Goal: Information Seeking & Learning: Learn about a topic

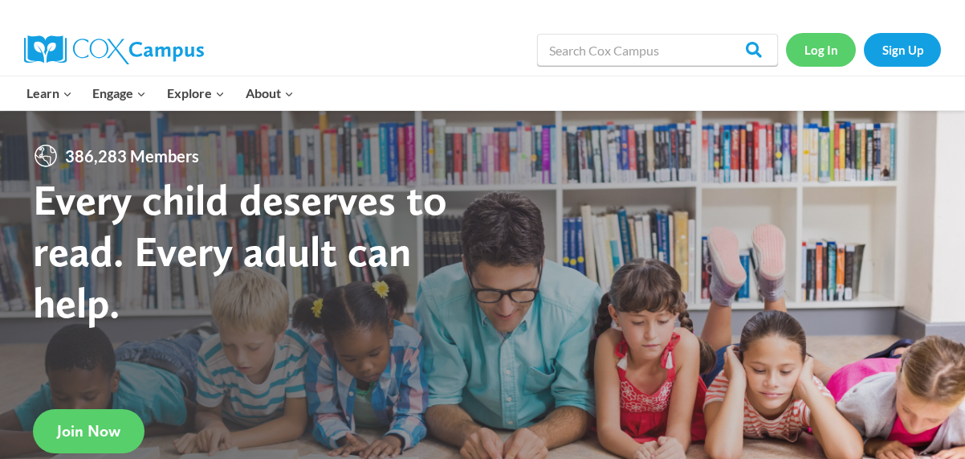
click at [824, 48] on link "Log In" at bounding box center [821, 49] width 70 height 33
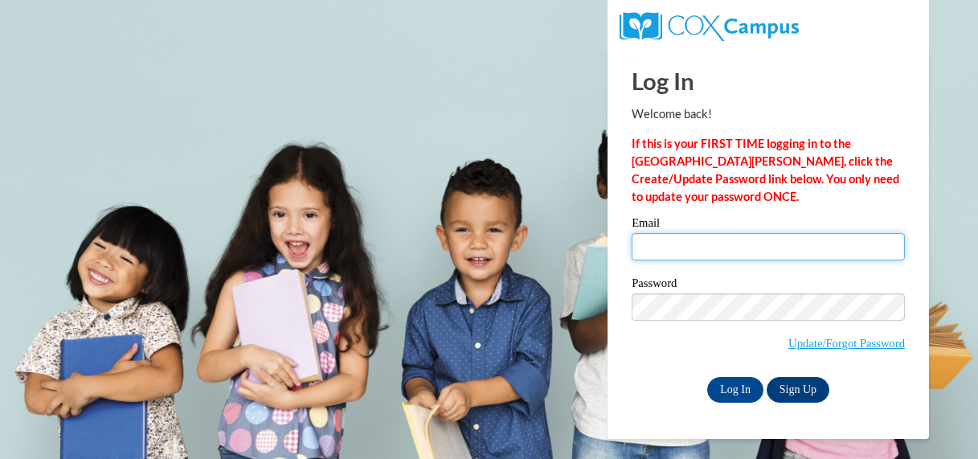
click at [683, 248] on input "Email" at bounding box center [767, 246] width 273 height 27
type input "[EMAIL_ADDRESS][DOMAIN_NAME]"
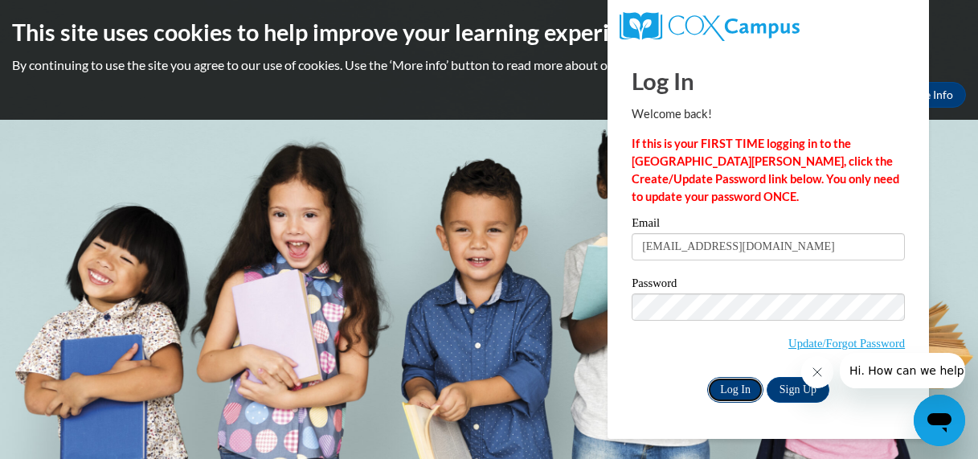
click at [737, 393] on input "Log In" at bounding box center [735, 390] width 56 height 26
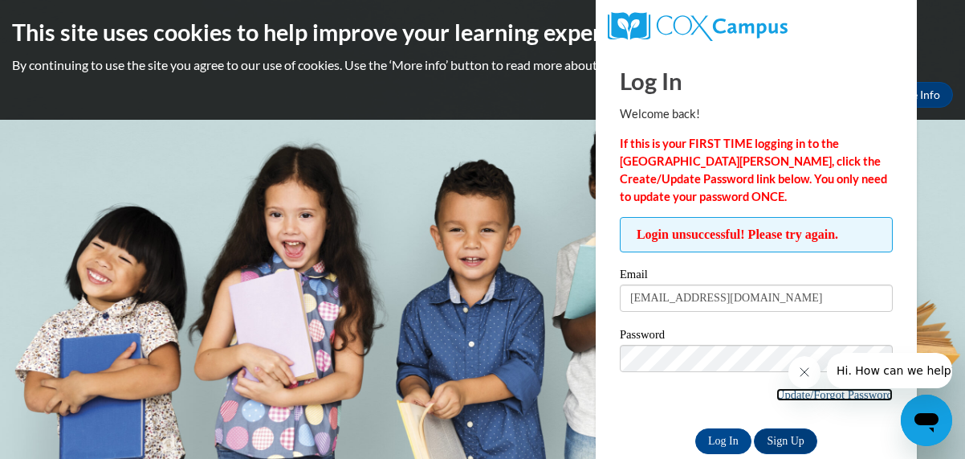
click at [836, 395] on link "Update/Forgot Password" at bounding box center [835, 394] width 116 height 13
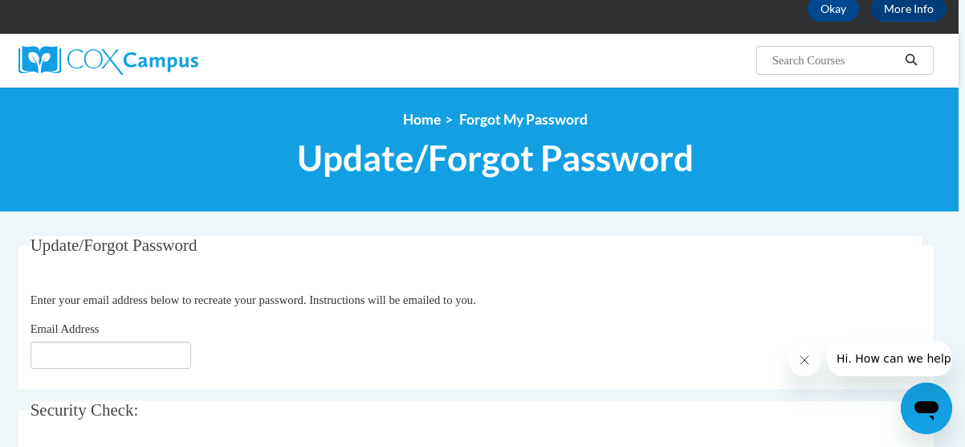
scroll to position [91, 6]
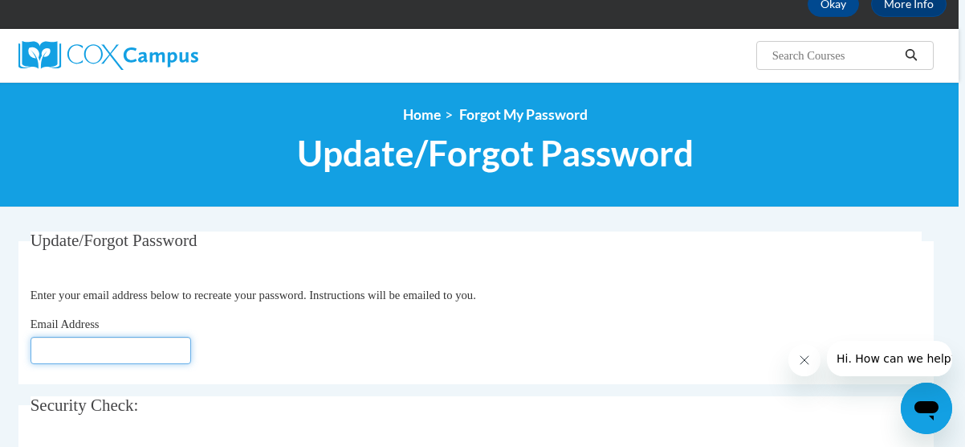
click at [61, 357] on input "Email Address" at bounding box center [111, 350] width 161 height 27
type input "[EMAIL_ADDRESS][DOMAIN_NAME]"
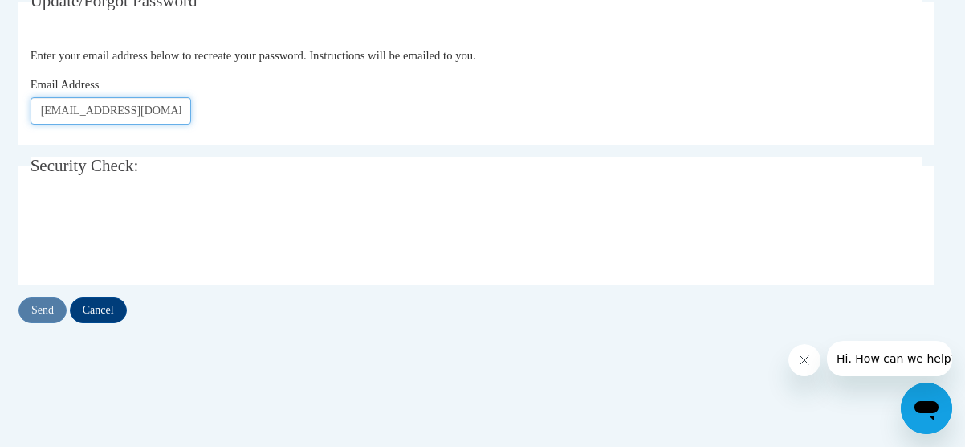
scroll to position [331, 6]
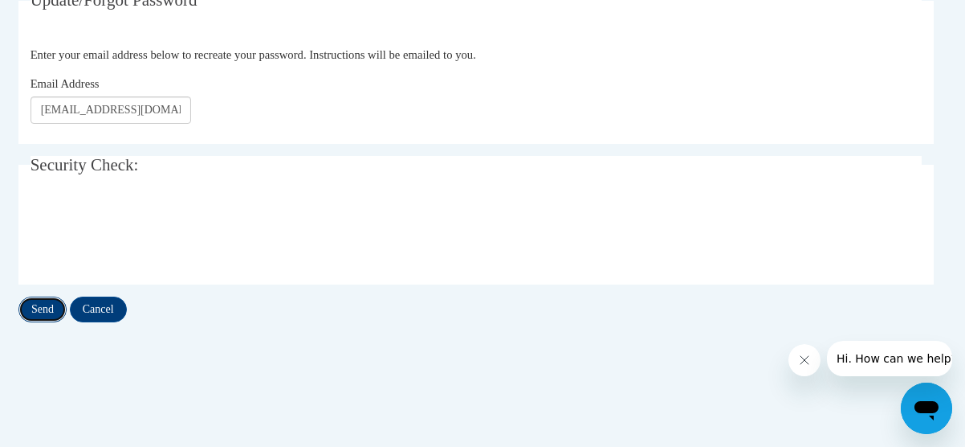
click at [32, 312] on input "Send" at bounding box center [42, 309] width 48 height 26
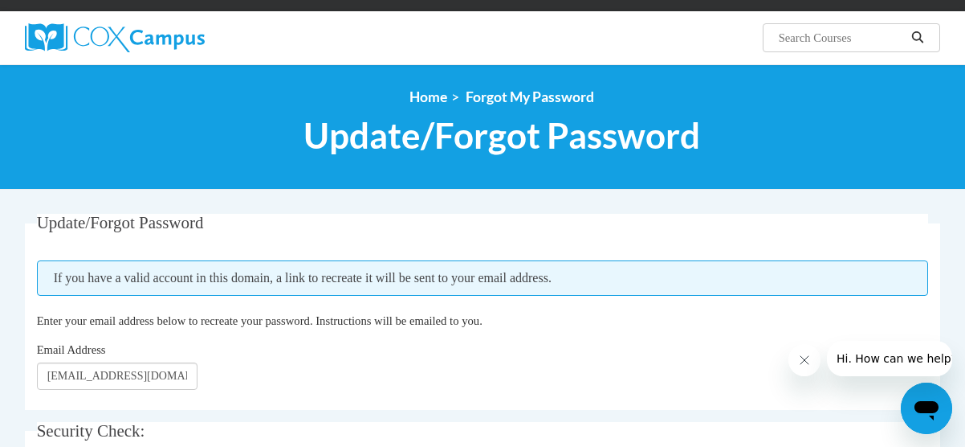
scroll to position [108, 0]
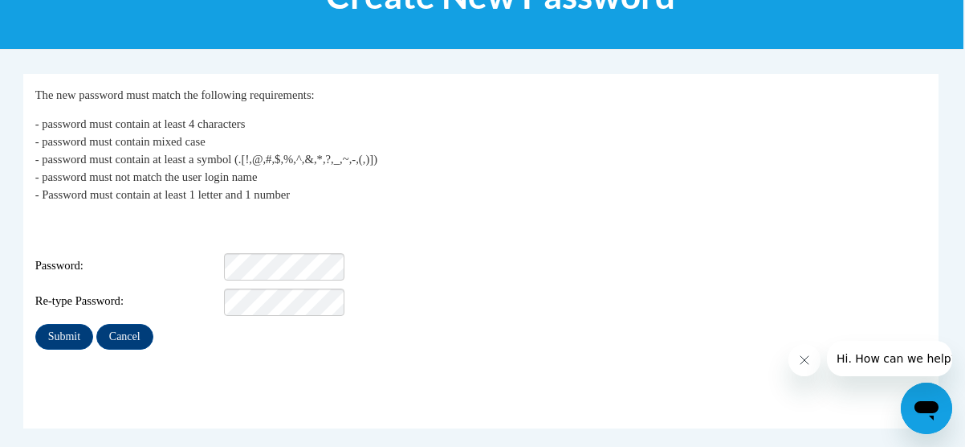
scroll to position [249, 2]
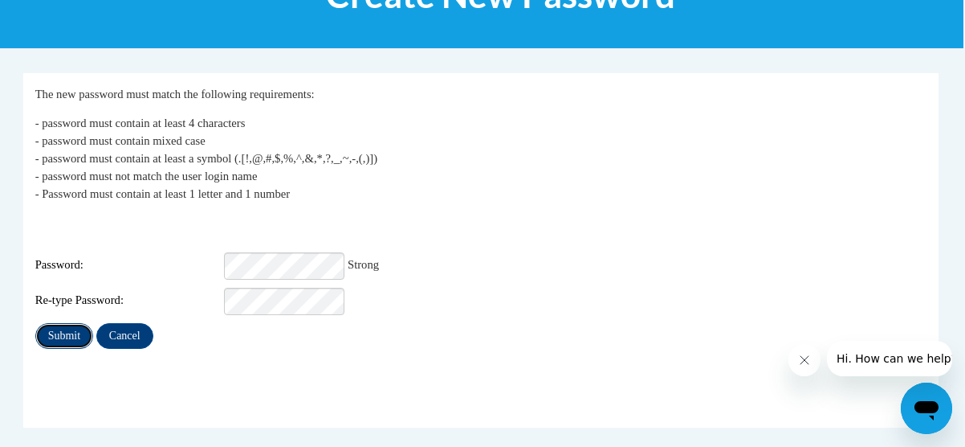
click at [68, 323] on input "Submit" at bounding box center [64, 336] width 58 height 26
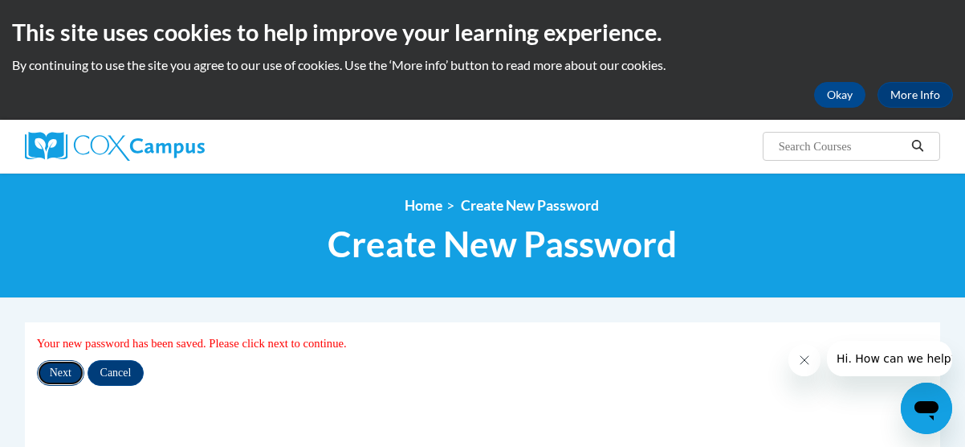
click at [64, 365] on input "Next" at bounding box center [60, 373] width 47 height 26
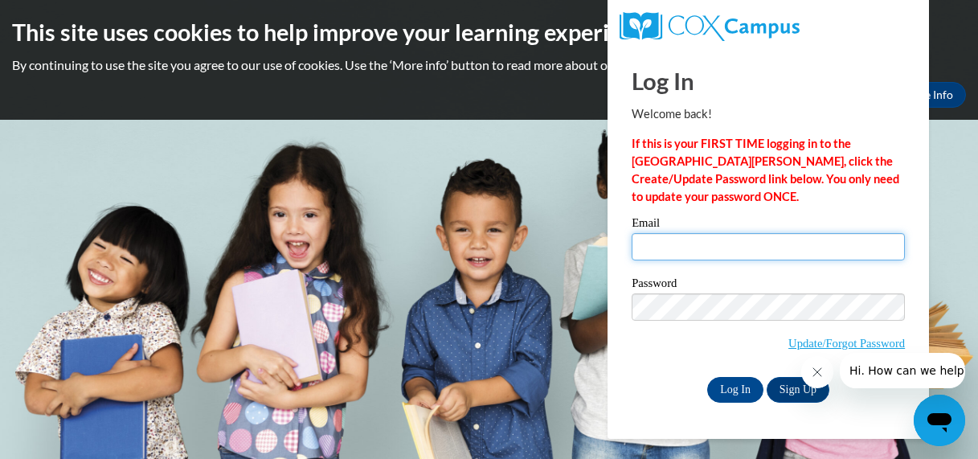
click at [696, 257] on input "Email" at bounding box center [767, 246] width 273 height 27
type input "bzielsdo@kusd.edu"
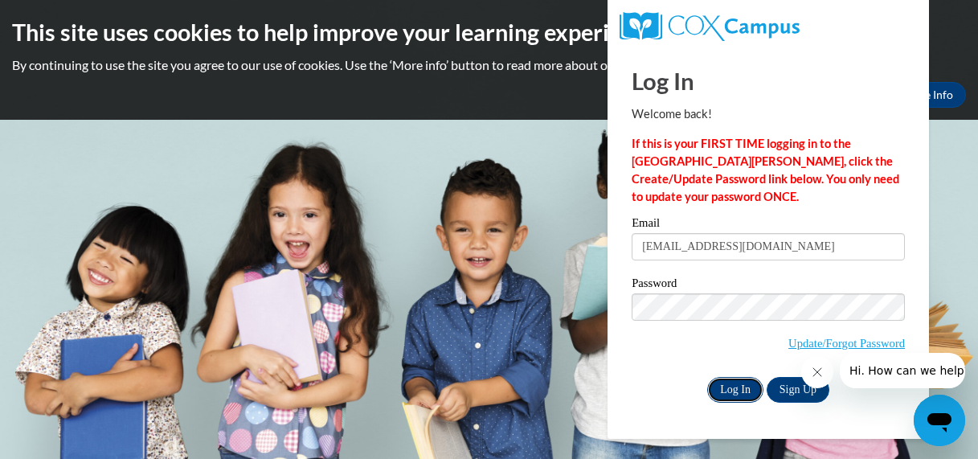
click at [723, 393] on input "Log In" at bounding box center [735, 390] width 56 height 26
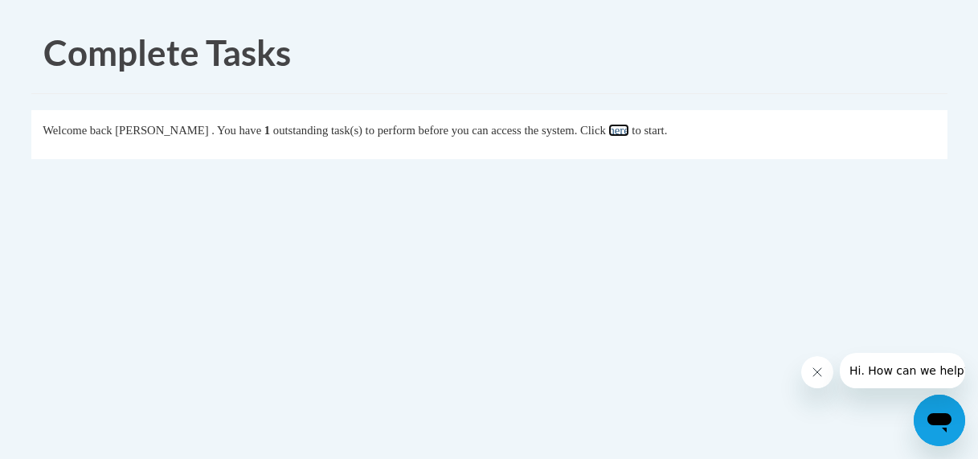
click at [628, 134] on link "here" at bounding box center [618, 130] width 20 height 13
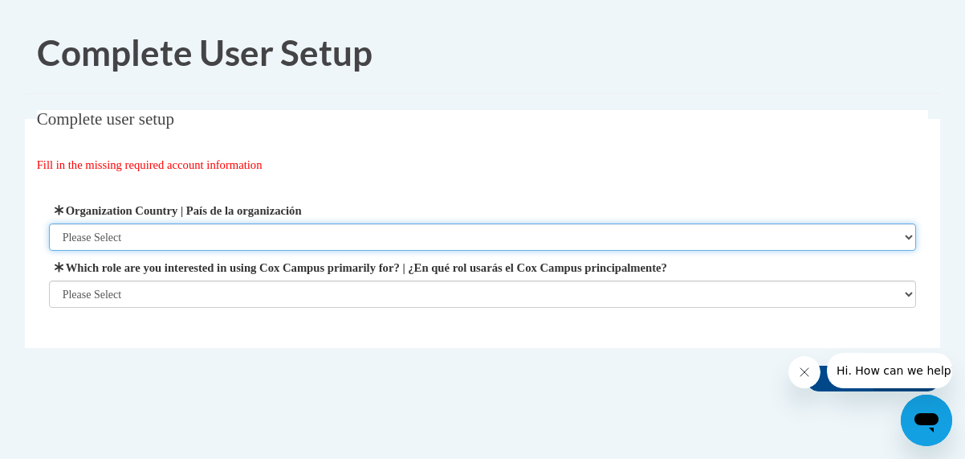
click at [141, 232] on select "Please Select United States | Estados Unidos Outside of the United States | Fue…" at bounding box center [483, 236] width 868 height 27
select select "ad49bcad-a171-4b2e-b99c-48b446064914"
click at [49, 223] on select "Please Select United States | Estados Unidos Outside of the United States | Fue…" at bounding box center [483, 236] width 868 height 27
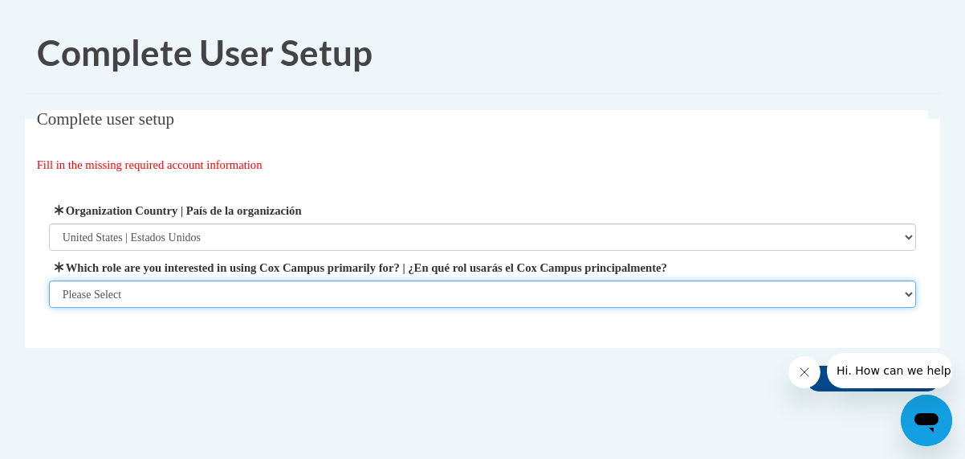
click at [144, 292] on select "Please Select College/University | Colegio/Universidad Community/Nonprofit Part…" at bounding box center [483, 293] width 868 height 27
select select "fbf2d438-af2f-41f8-98f1-81c410e29de3"
click at [49, 308] on select "Please Select College/University | Colegio/Universidad Community/Nonprofit Part…" at bounding box center [483, 293] width 868 height 27
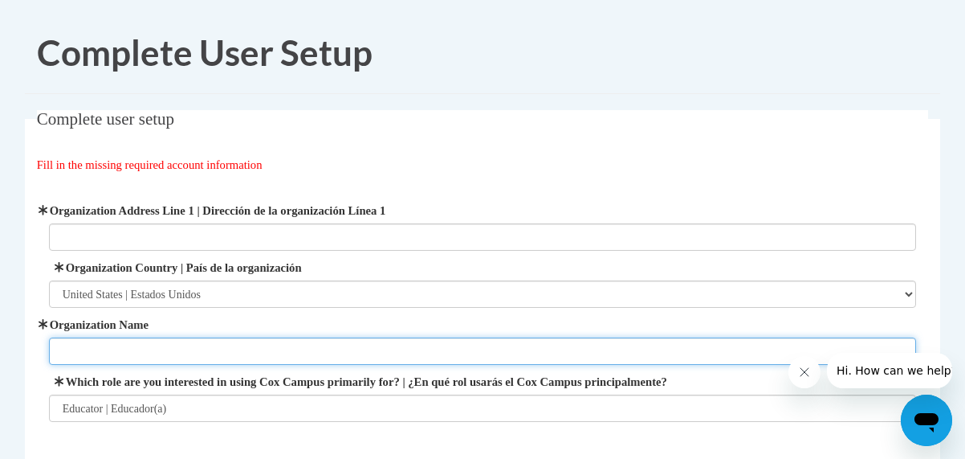
click at [169, 360] on input "Organization Name" at bounding box center [483, 350] width 868 height 27
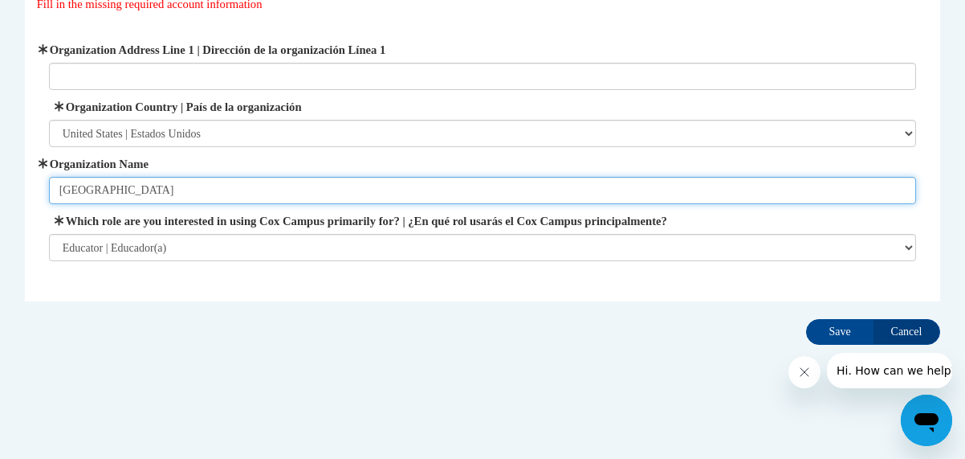
scroll to position [161, 0]
type input "Kenosha Unified School District"
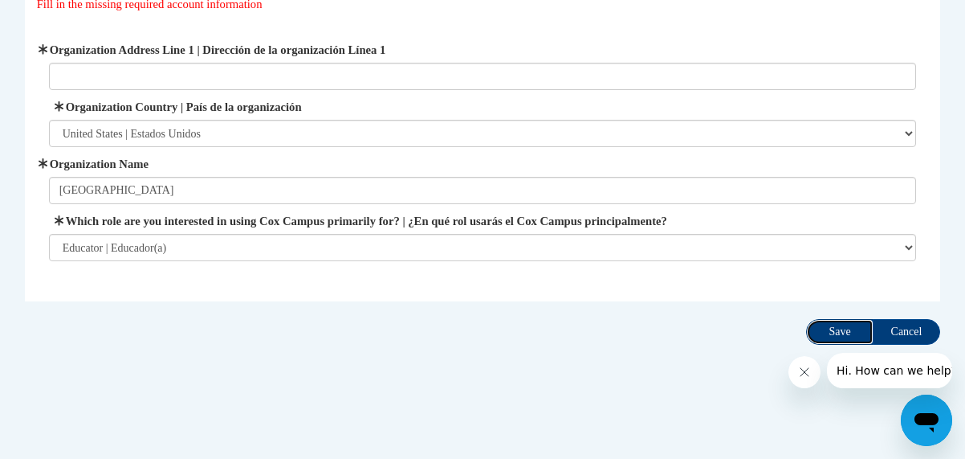
click at [839, 329] on input "Save" at bounding box center [839, 332] width 67 height 26
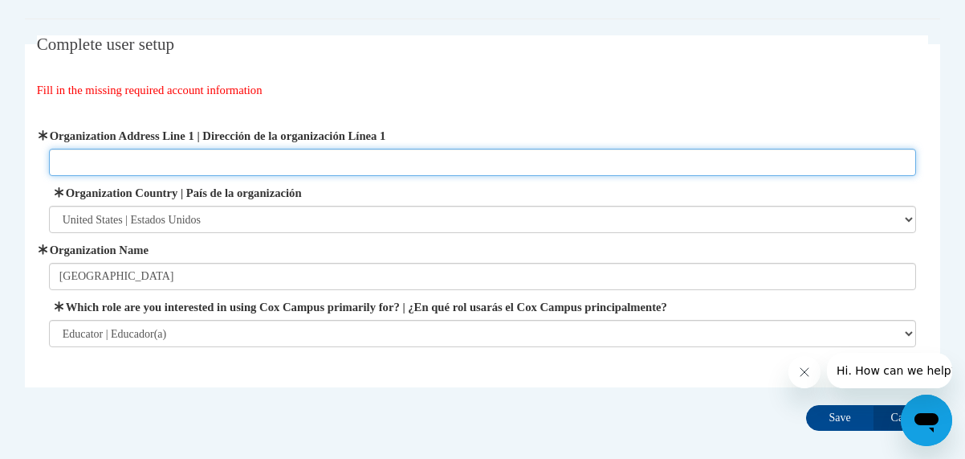
scroll to position [73, 0]
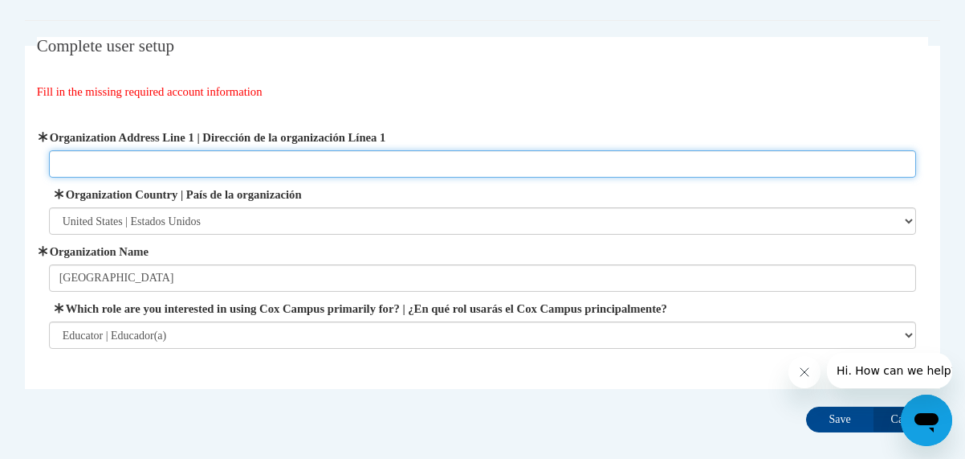
click at [158, 166] on input "Organization Address Line 1 | Dirección de la organización Línea 1" at bounding box center [483, 163] width 868 height 27
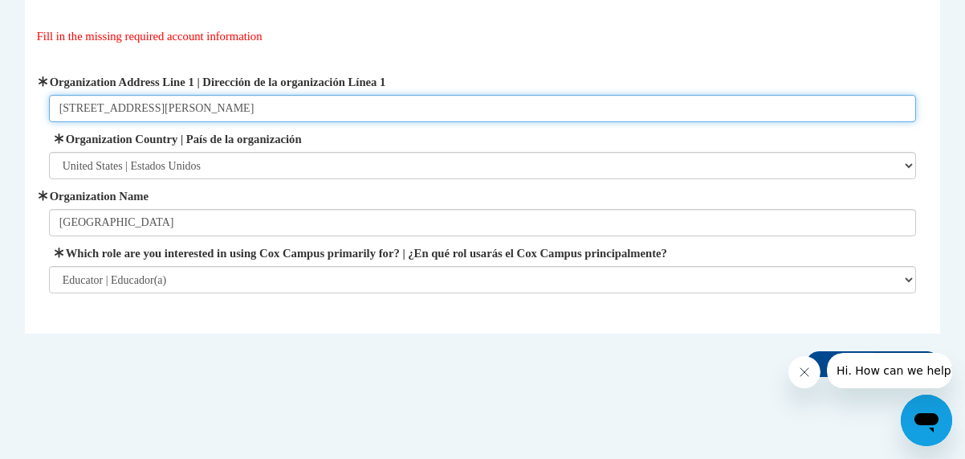
scroll to position [161, 0]
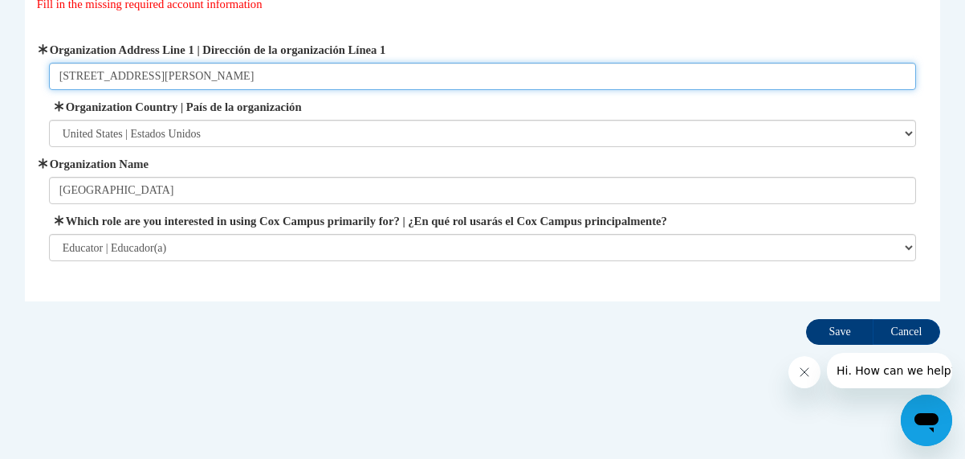
type input "9208 Wilmot Road"
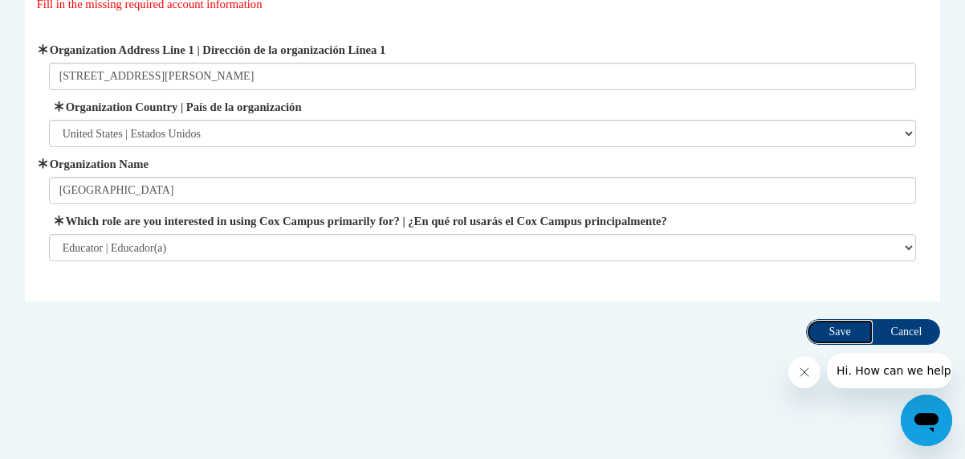
click at [841, 335] on input "Save" at bounding box center [839, 332] width 67 height 26
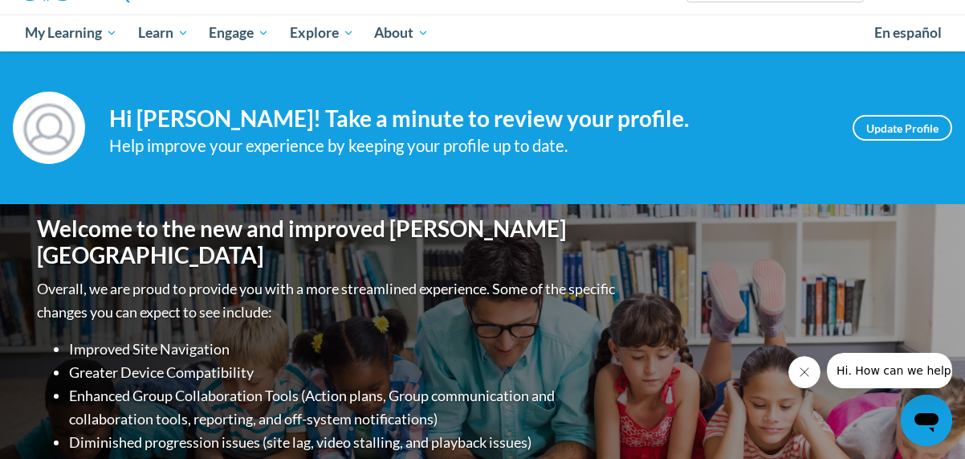
scroll to position [157, 0]
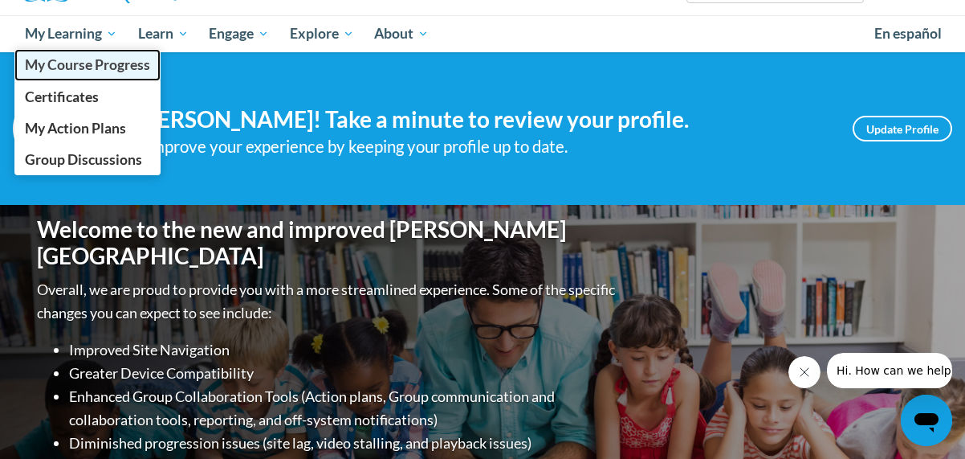
click at [114, 57] on span "My Course Progress" at bounding box center [87, 64] width 125 height 17
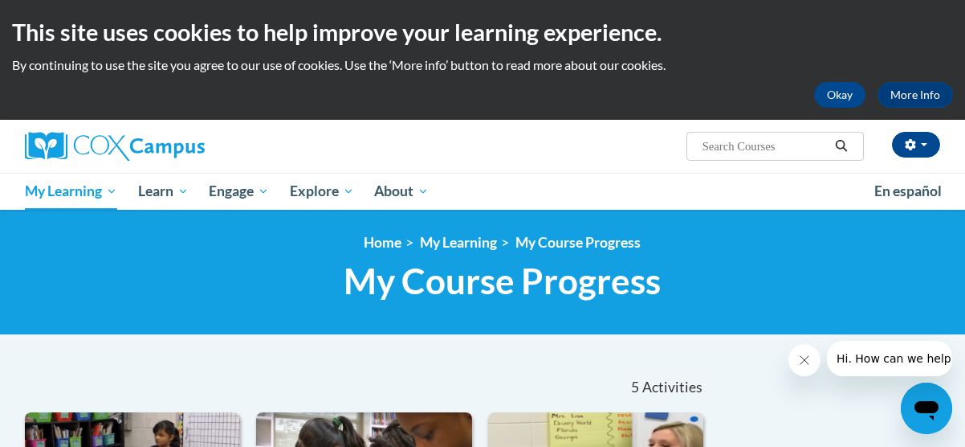
click at [707, 142] on input "Search..." at bounding box center [765, 146] width 129 height 19
type input "RTi"
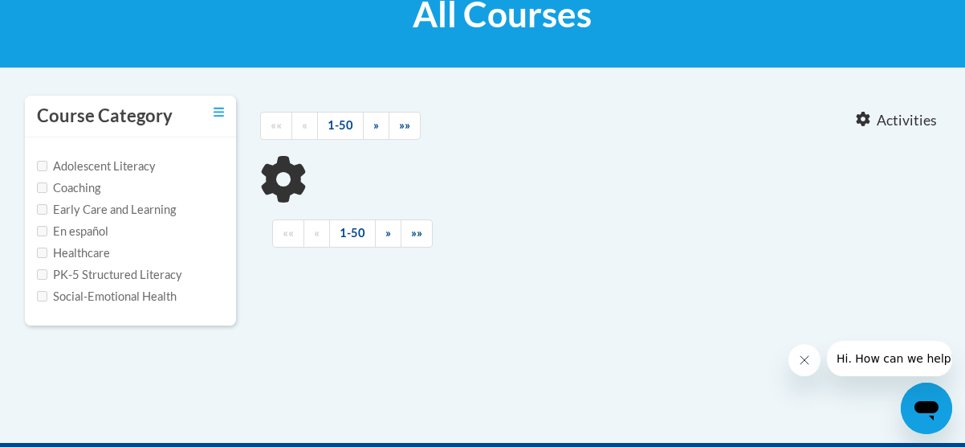
scroll to position [268, 0]
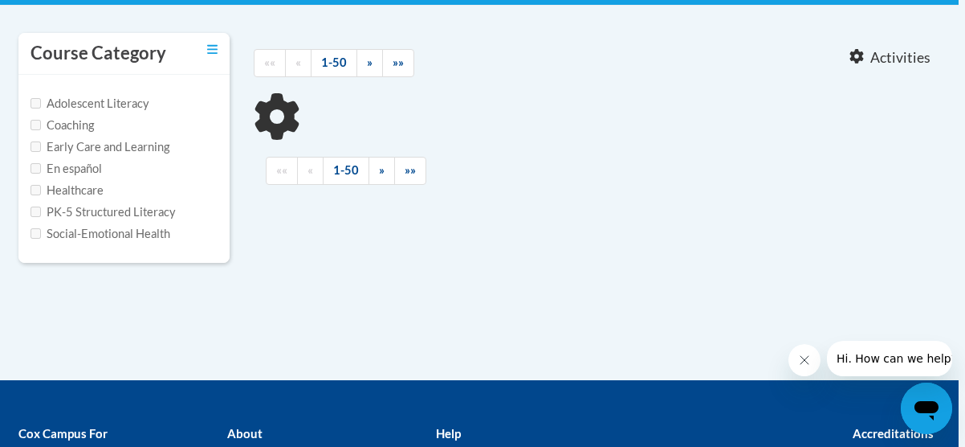
type input "RTi"
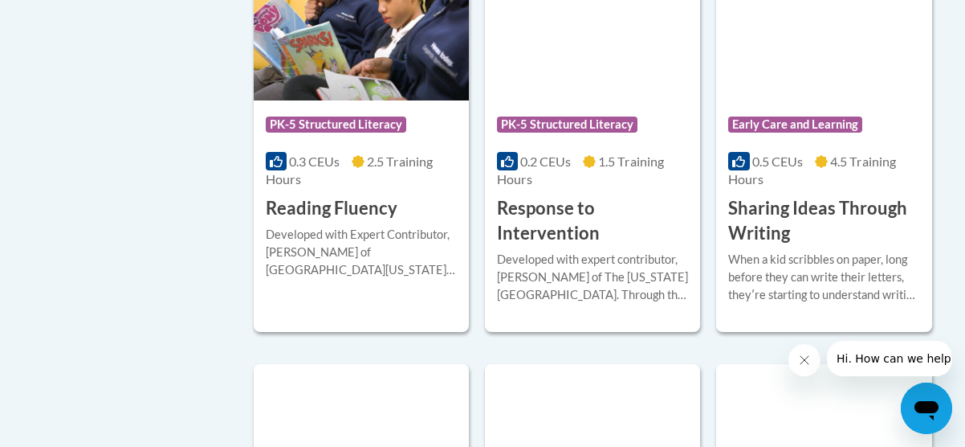
scroll to position [1431, 6]
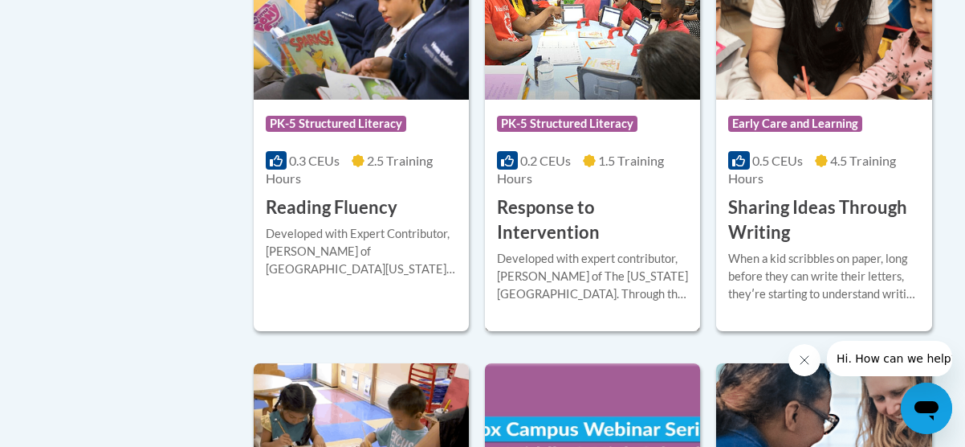
click at [521, 197] on h3 "Response to Intervention" at bounding box center [592, 220] width 191 height 50
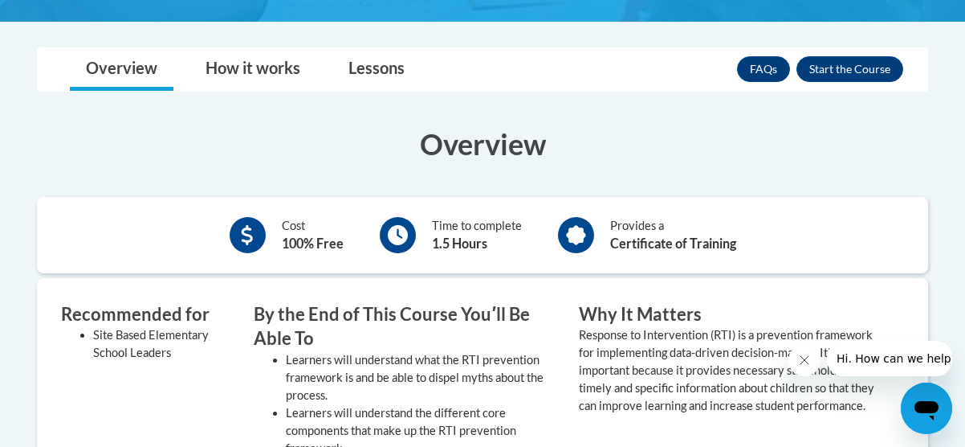
scroll to position [434, 0]
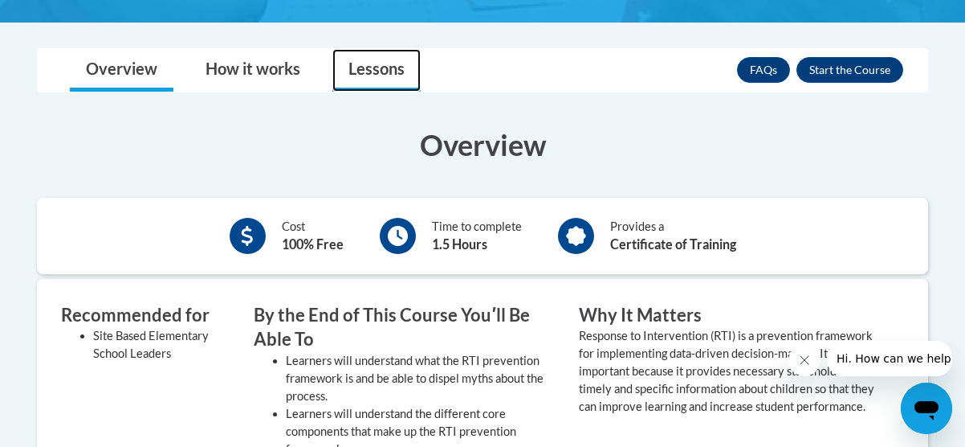
click at [394, 80] on link "Lessons" at bounding box center [377, 70] width 88 height 43
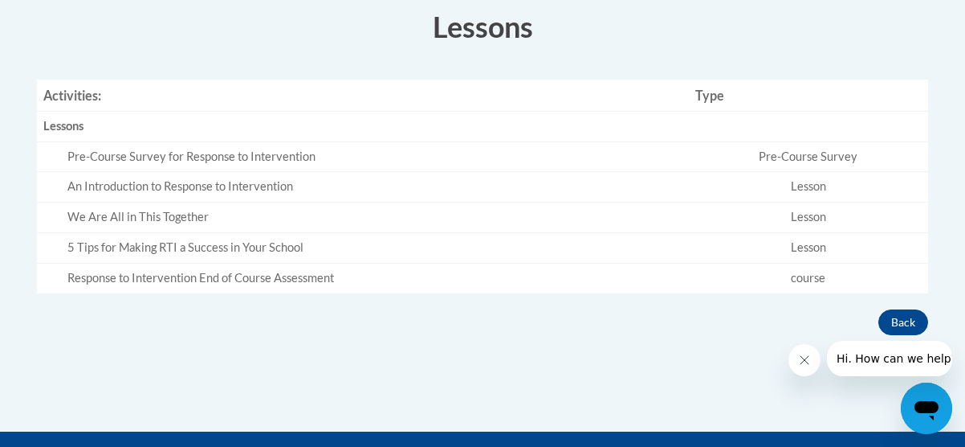
scroll to position [550, 0]
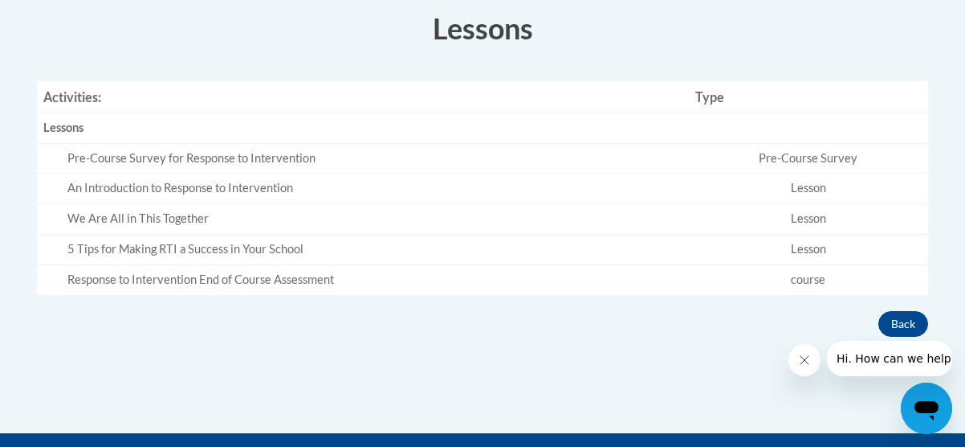
click at [223, 161] on div "Pre-Course Survey for Response to Intervention" at bounding box center [374, 158] width 615 height 17
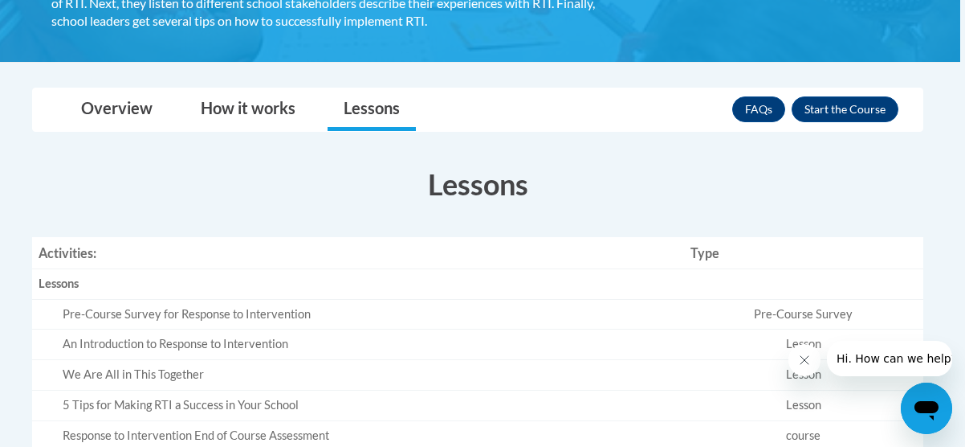
scroll to position [394, 6]
click at [872, 115] on button "Enroll" at bounding box center [844, 109] width 107 height 26
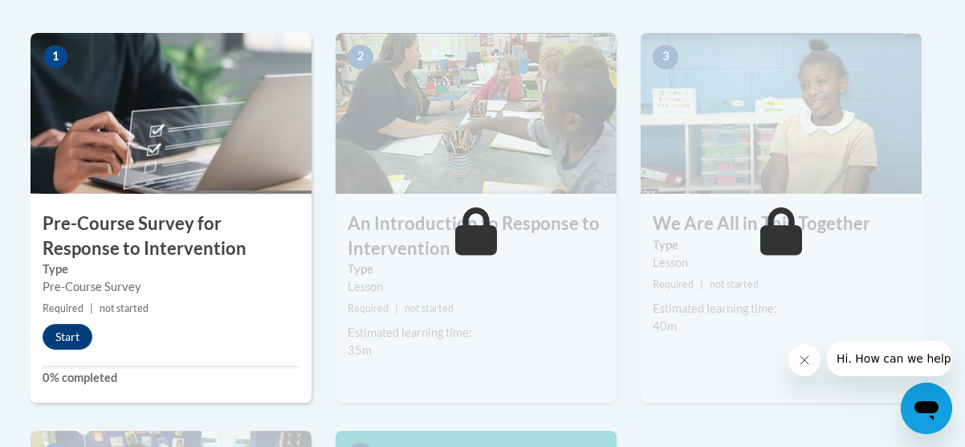
scroll to position [508, 6]
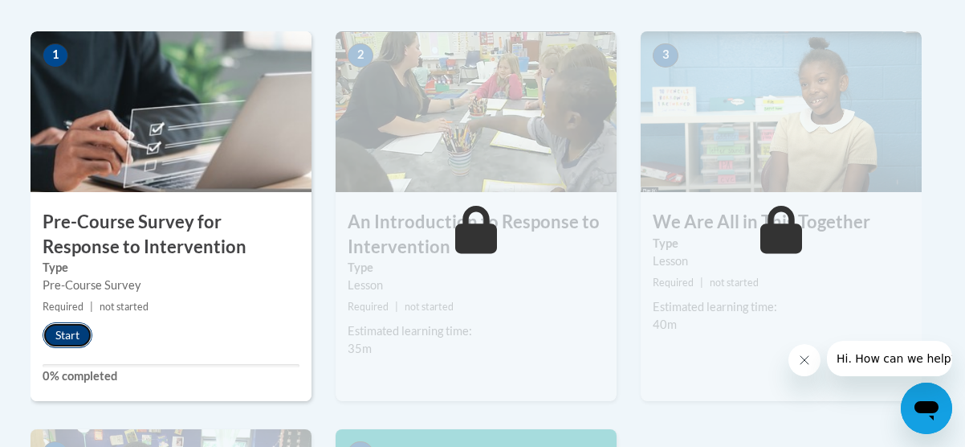
click at [69, 336] on button "Start" at bounding box center [68, 335] width 50 height 26
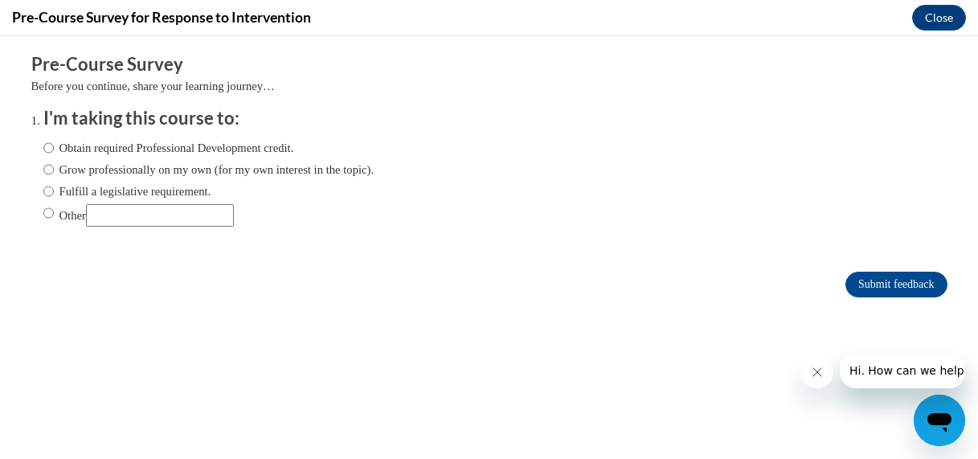
scroll to position [0, 0]
click at [43, 147] on input "Obtain required Professional Development credit." at bounding box center [48, 148] width 10 height 18
radio input "true"
click at [43, 192] on label "Fulfill a legislative requirement." at bounding box center [127, 191] width 168 height 18
click at [43, 192] on input "Fulfill a legislative requirement." at bounding box center [48, 191] width 10 height 18
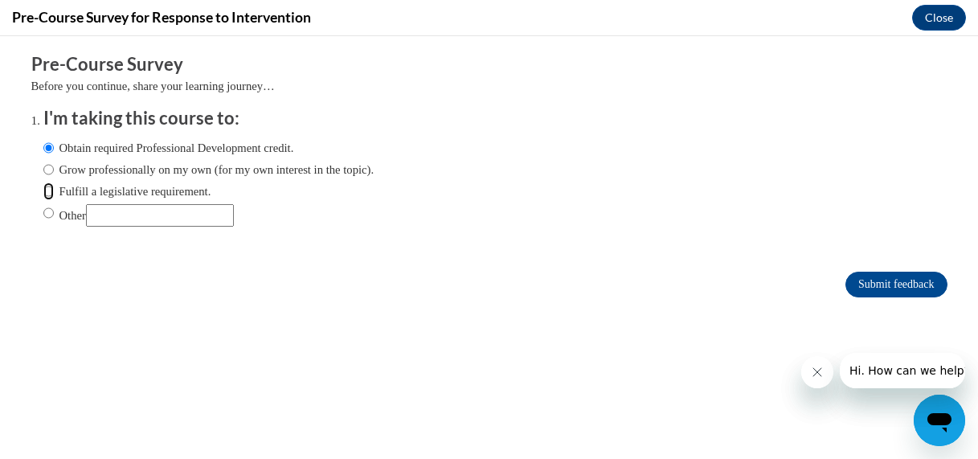
radio input "true"
click at [880, 281] on input "Submit feedback" at bounding box center [895, 284] width 101 height 26
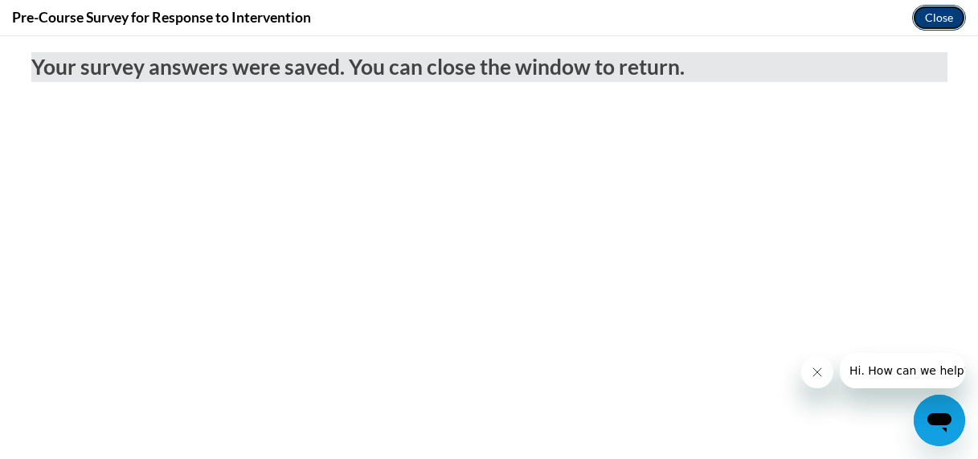
click at [941, 23] on button "Close" at bounding box center [939, 18] width 54 height 26
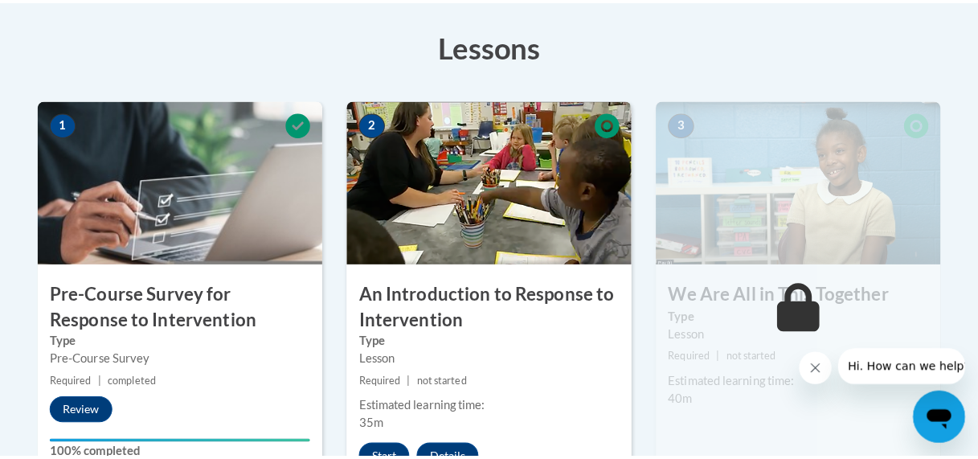
scroll to position [480, 0]
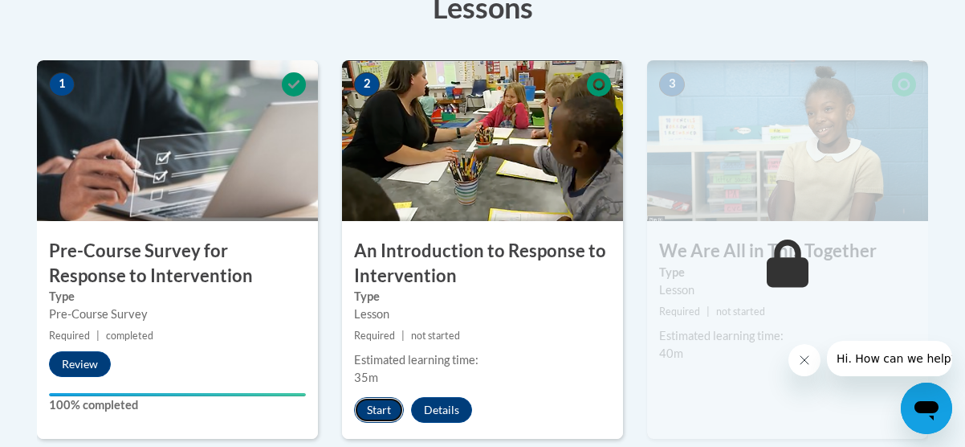
click at [390, 411] on button "Start" at bounding box center [379, 410] width 50 height 26
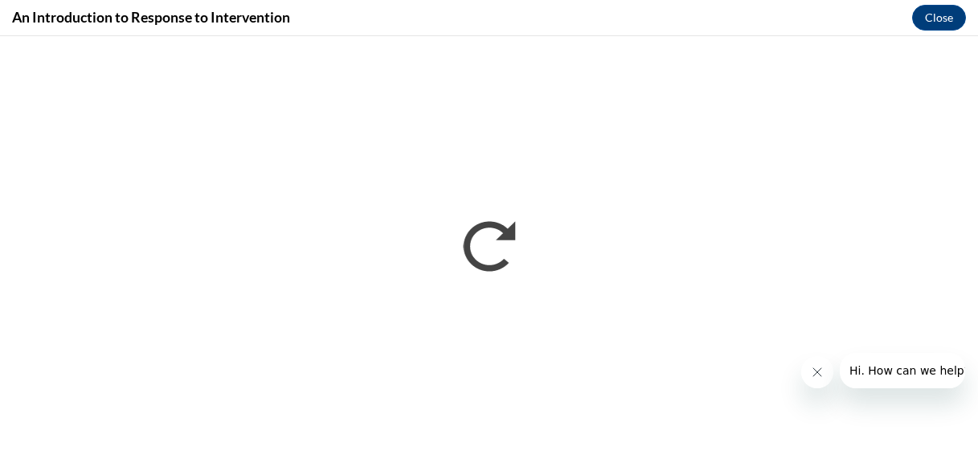
scroll to position [0, 0]
click at [817, 368] on icon "Close message from company" at bounding box center [816, 371] width 13 height 13
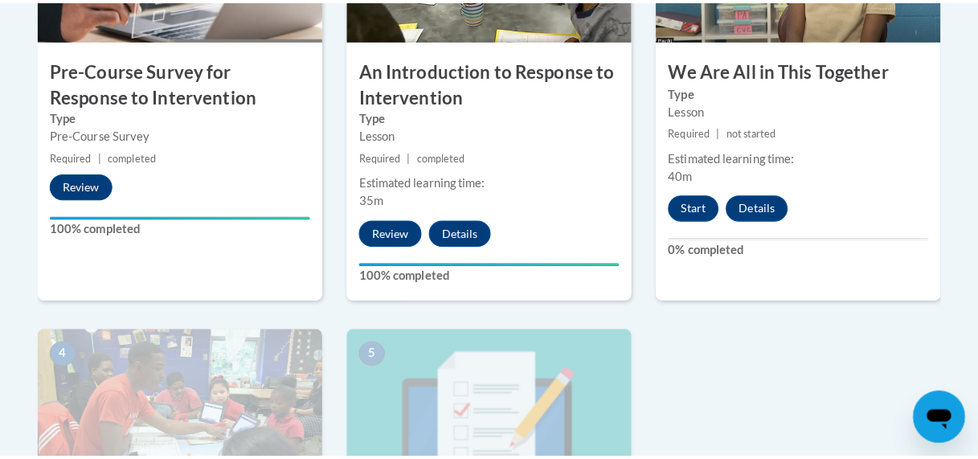
scroll to position [661, 0]
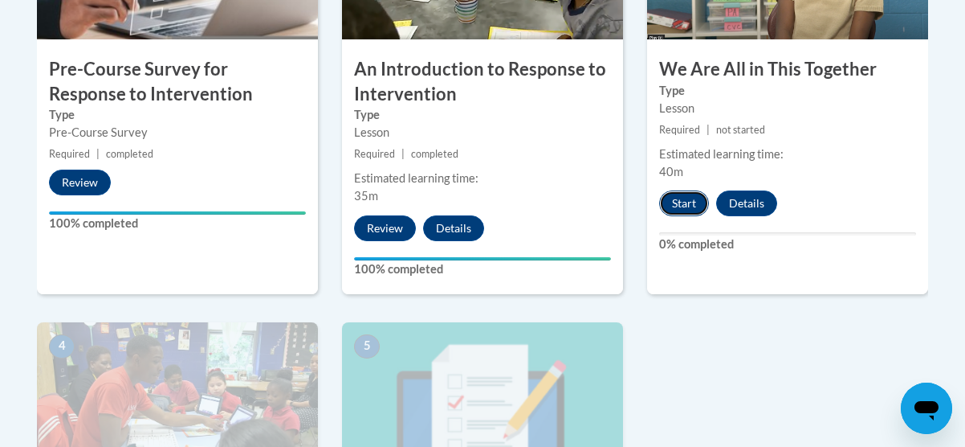
click at [689, 205] on button "Start" at bounding box center [684, 203] width 50 height 26
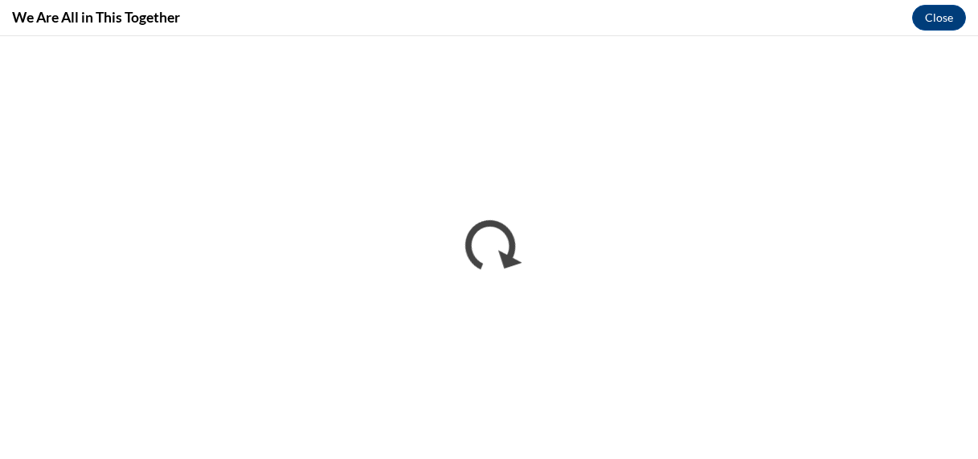
scroll to position [0, 0]
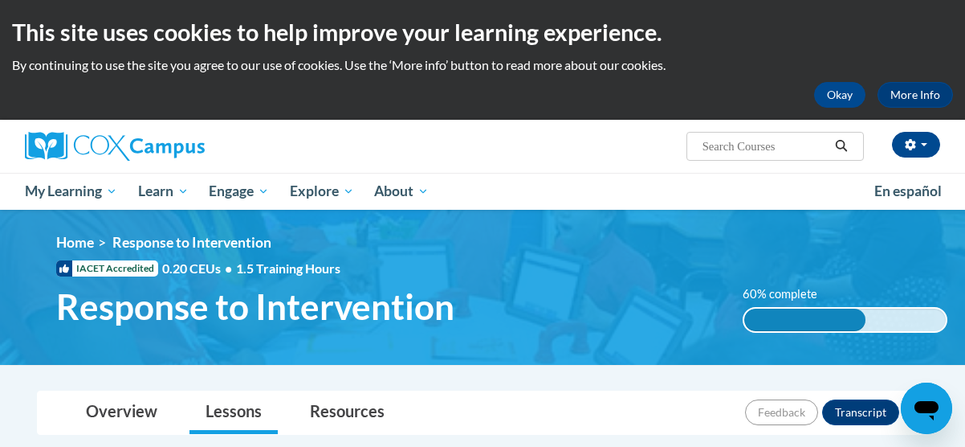
click at [655, 240] on ol "Home Response to Intervention" at bounding box center [502, 243] width 892 height 18
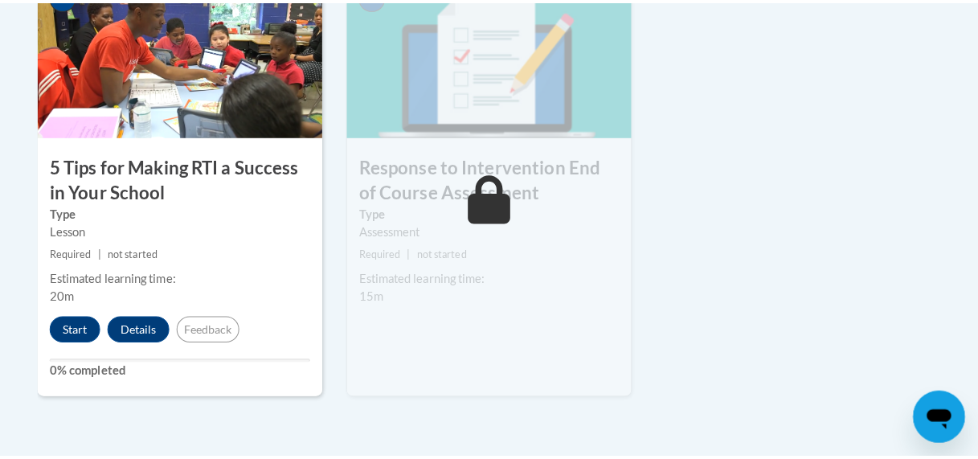
scroll to position [1011, 0]
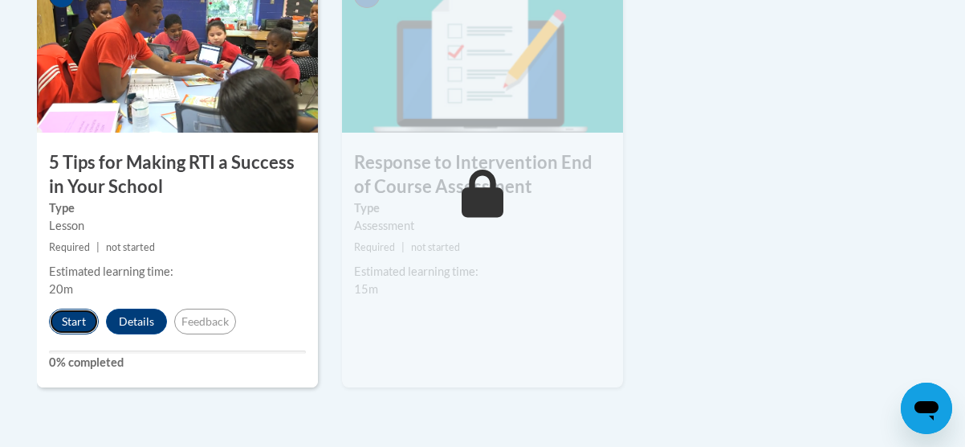
click at [84, 316] on button "Start" at bounding box center [74, 321] width 50 height 26
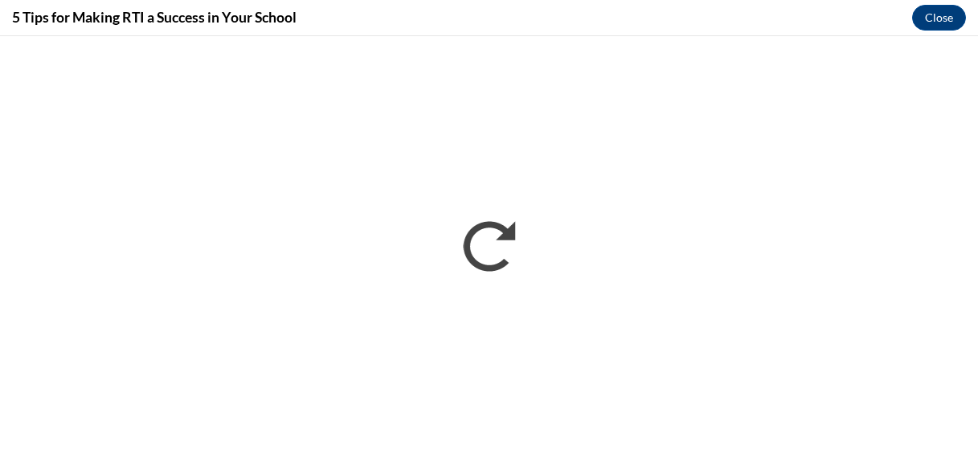
scroll to position [0, 0]
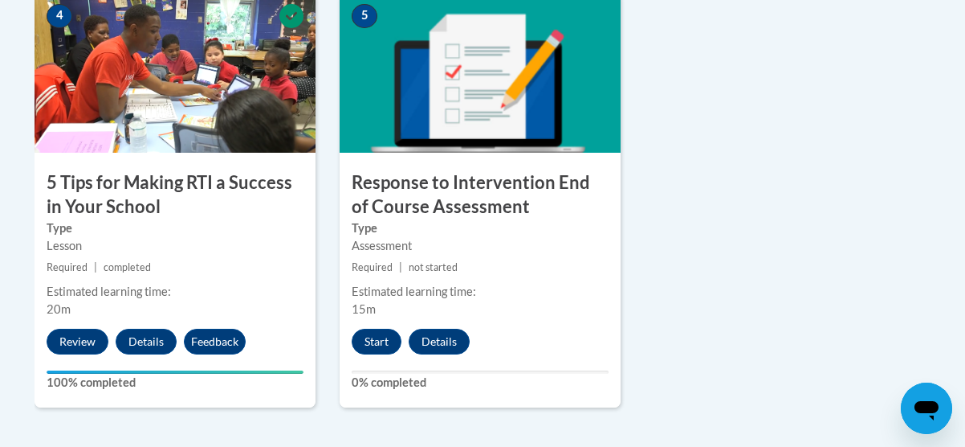
scroll to position [994, 2]
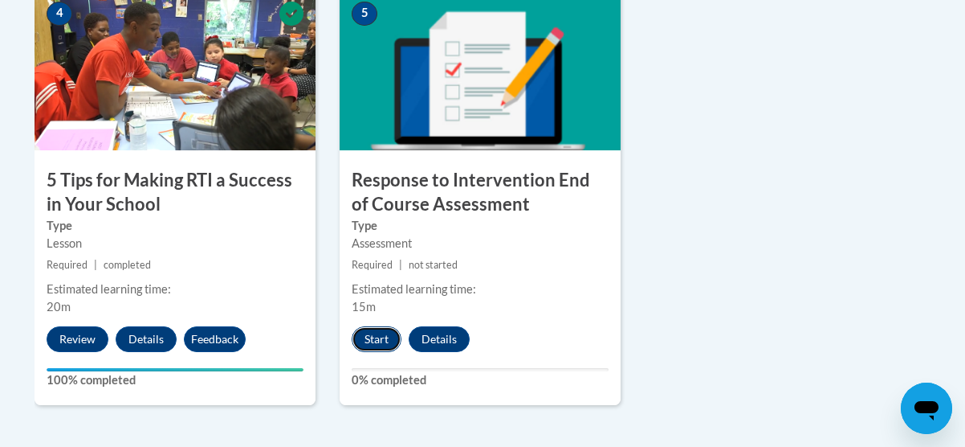
click at [388, 348] on button "Start" at bounding box center [377, 339] width 50 height 26
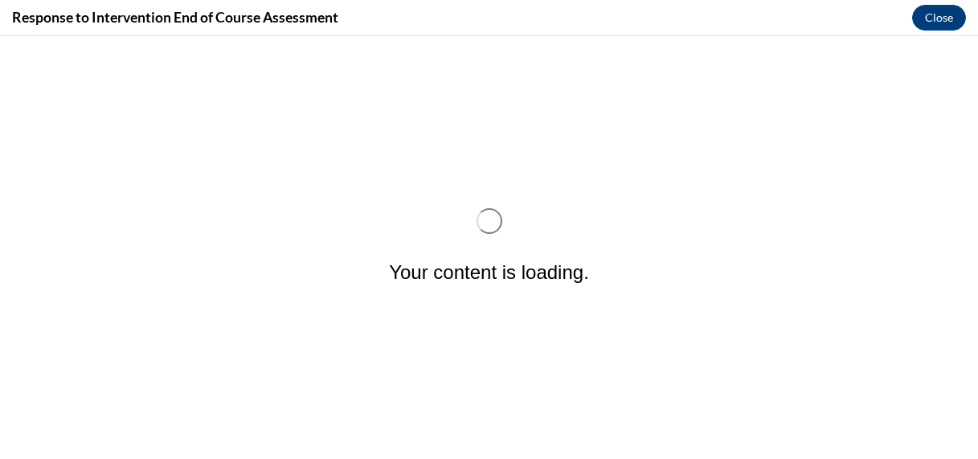
scroll to position [0, 0]
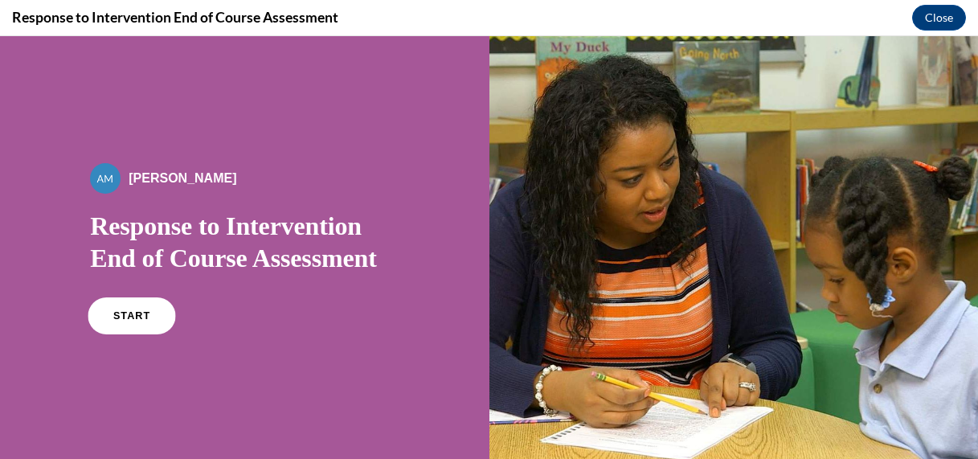
click at [136, 313] on span "START" at bounding box center [131, 316] width 37 height 12
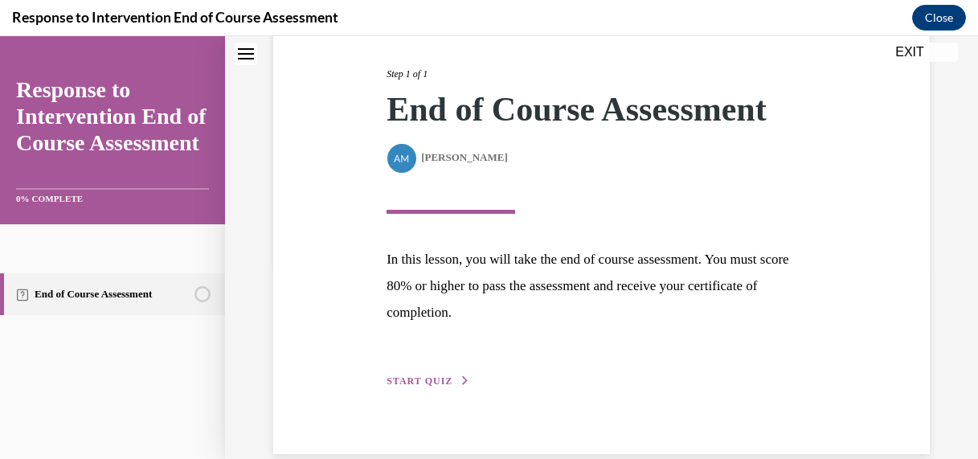
scroll to position [220, 0]
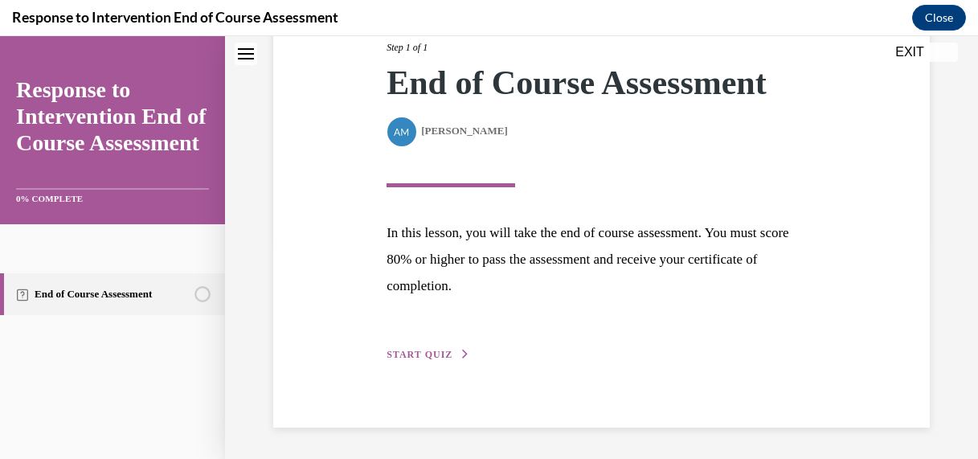
click at [427, 357] on span "START QUIZ" at bounding box center [419, 354] width 66 height 11
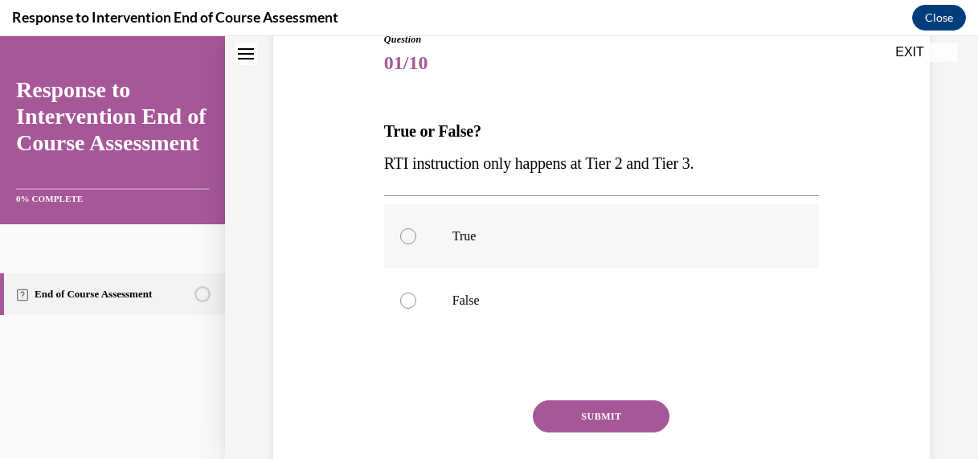
scroll to position [192, 0]
click at [400, 304] on div at bounding box center [408, 300] width 16 height 16
click at [400, 304] on input "False" at bounding box center [408, 300] width 16 height 16
radio input "true"
click at [598, 422] on button "SUBMIT" at bounding box center [601, 415] width 137 height 32
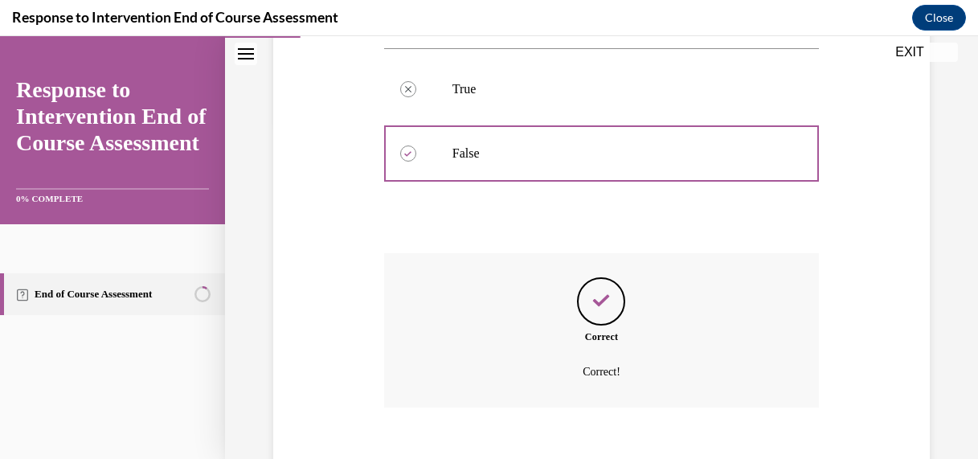
scroll to position [427, 0]
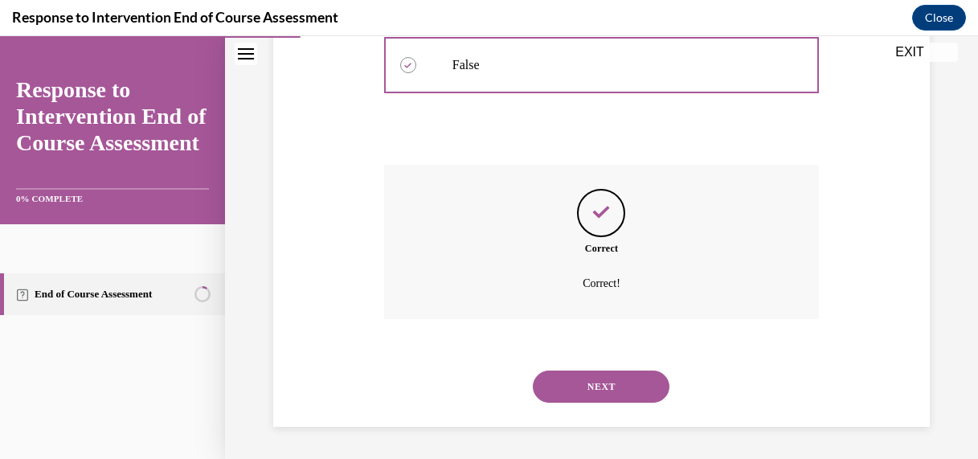
click at [618, 388] on button "NEXT" at bounding box center [601, 386] width 137 height 32
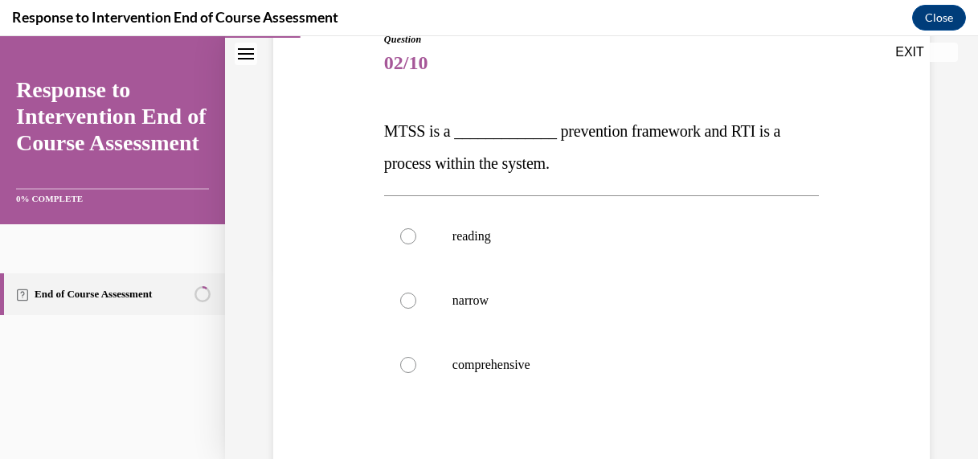
scroll to position [192, 0]
click at [408, 363] on div at bounding box center [408, 364] width 16 height 16
click at [408, 363] on input "comprehensive" at bounding box center [408, 364] width 16 height 16
radio input "true"
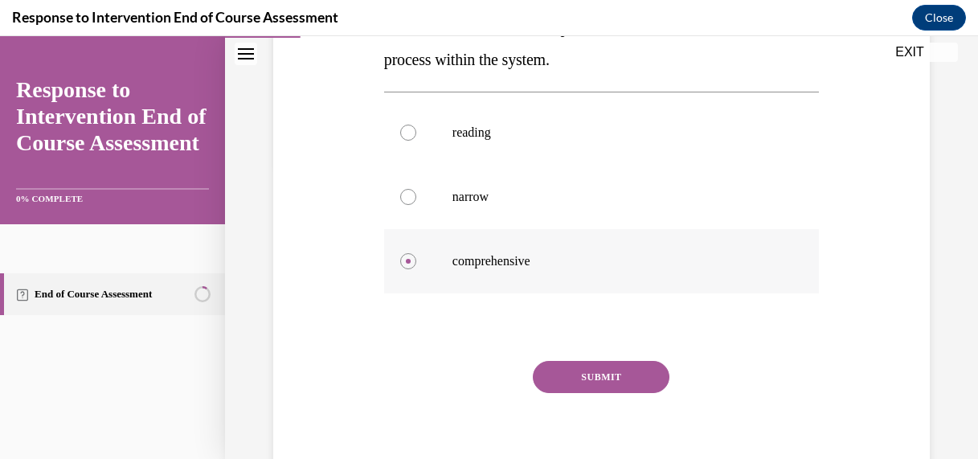
scroll to position [297, 0]
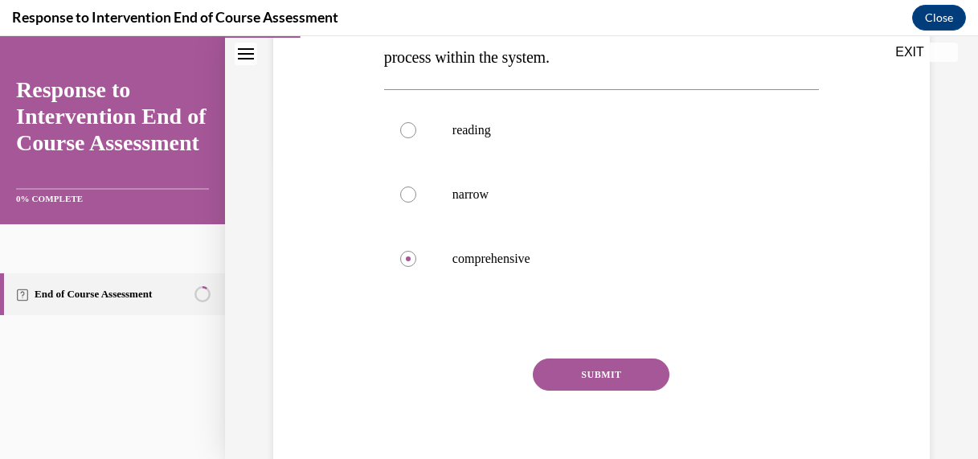
click at [618, 382] on button "SUBMIT" at bounding box center [601, 374] width 137 height 32
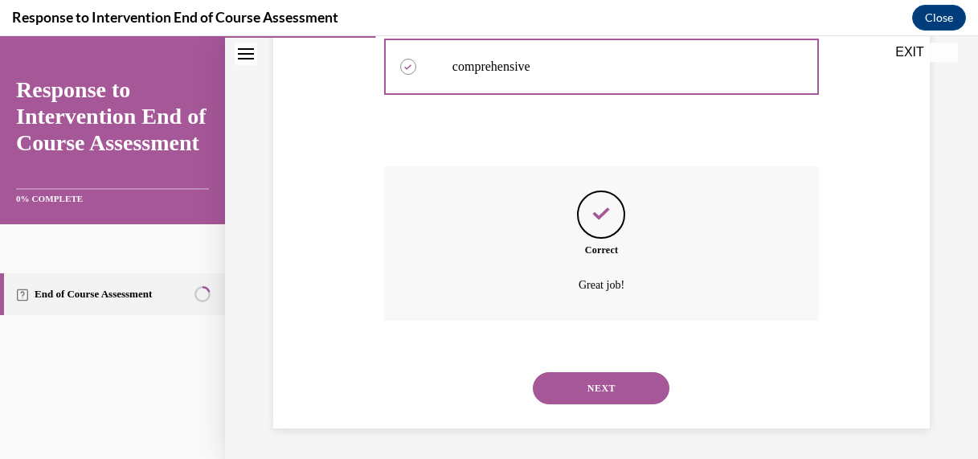
scroll to position [491, 0]
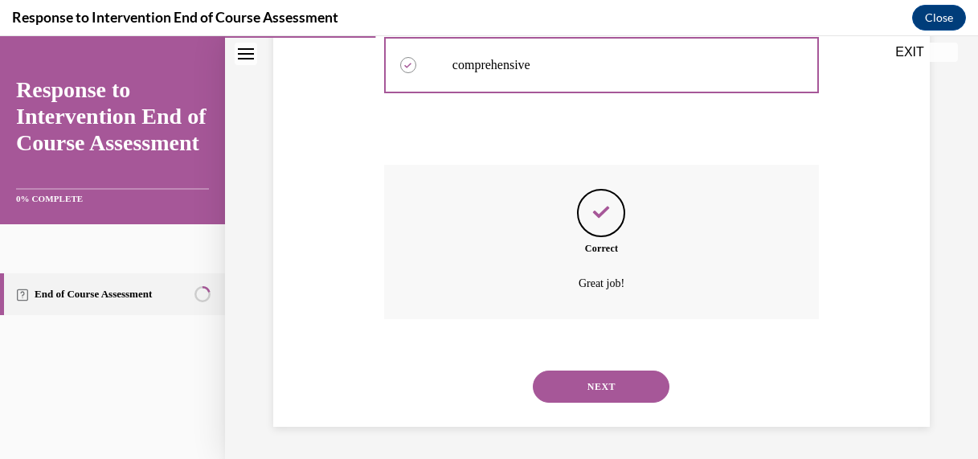
click at [613, 385] on button "NEXT" at bounding box center [601, 386] width 137 height 32
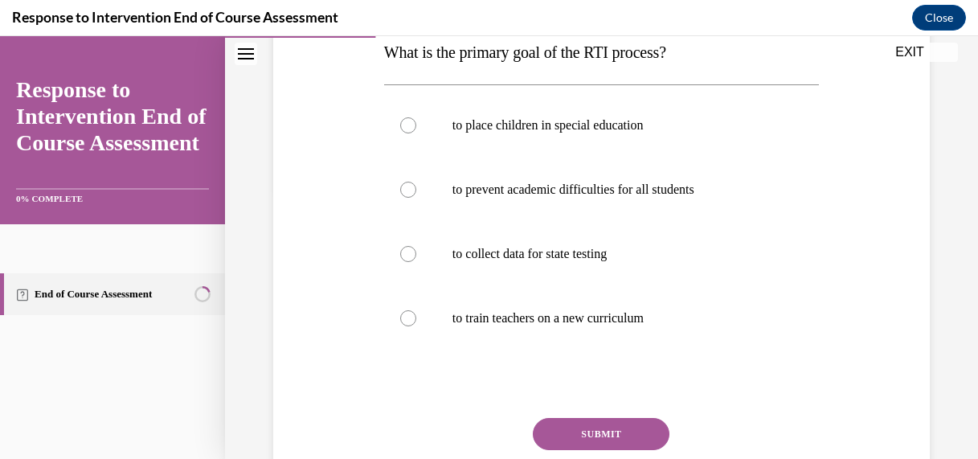
scroll to position [271, 0]
click at [408, 187] on div at bounding box center [408, 189] width 16 height 16
click at [408, 187] on input "to prevent academic difficulties for all students" at bounding box center [408, 189] width 16 height 16
radio input "true"
click at [606, 426] on button "SUBMIT" at bounding box center [601, 433] width 137 height 32
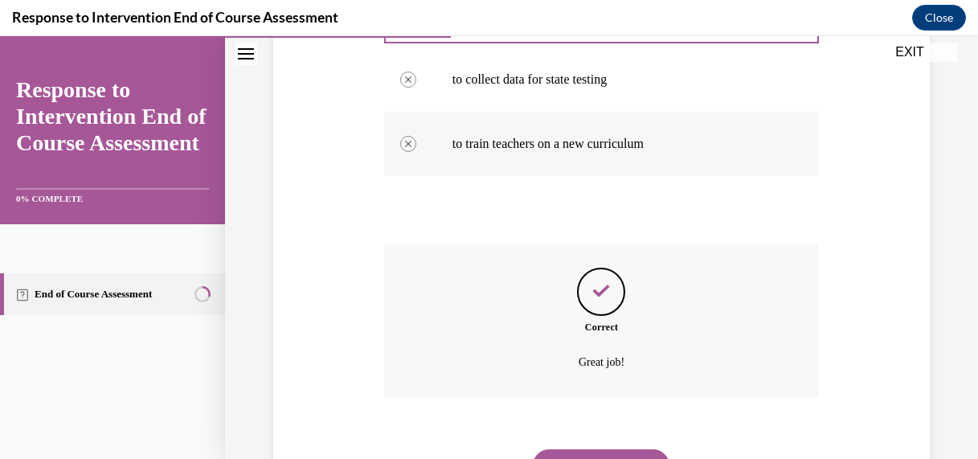
scroll to position [445, 0]
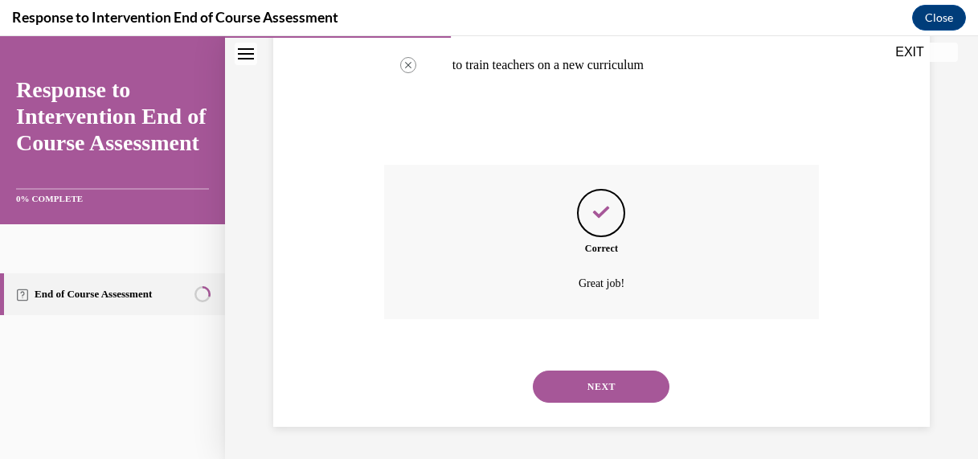
click at [614, 373] on button "NEXT" at bounding box center [601, 386] width 137 height 32
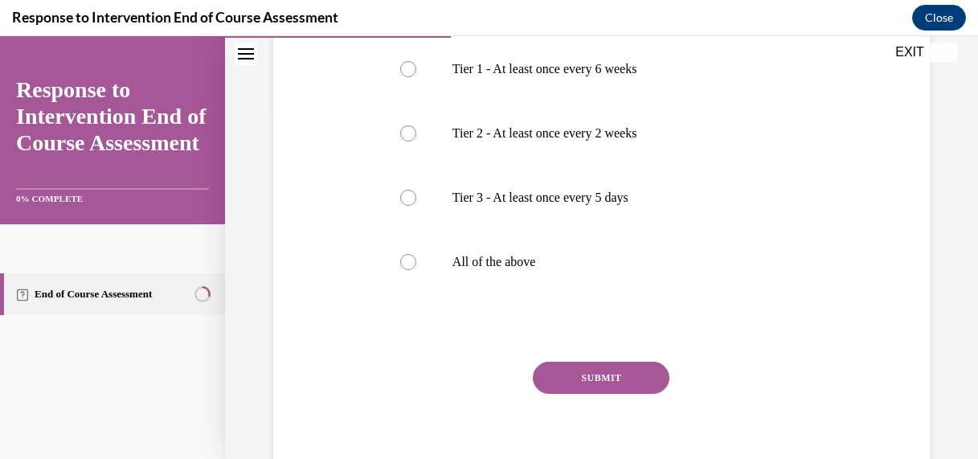
scroll to position [356, 0]
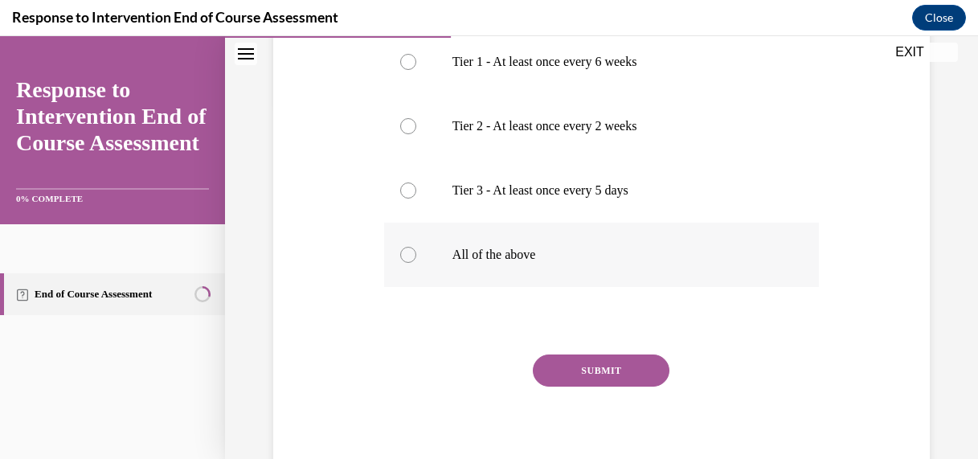
click at [411, 247] on label "All of the above" at bounding box center [601, 254] width 435 height 64
click at [411, 247] on input "All of the above" at bounding box center [408, 255] width 16 height 16
radio input "true"
click at [615, 364] on button "SUBMIT" at bounding box center [601, 370] width 137 height 32
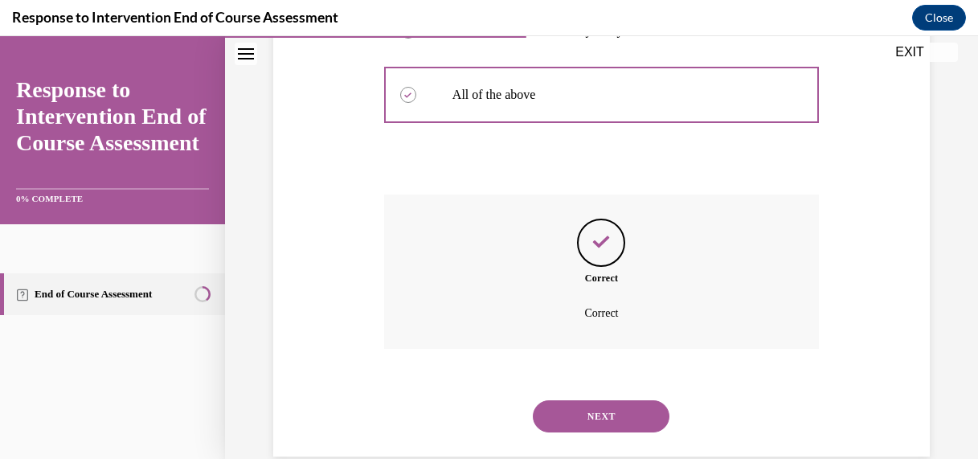
click at [620, 412] on button "NEXT" at bounding box center [601, 416] width 137 height 32
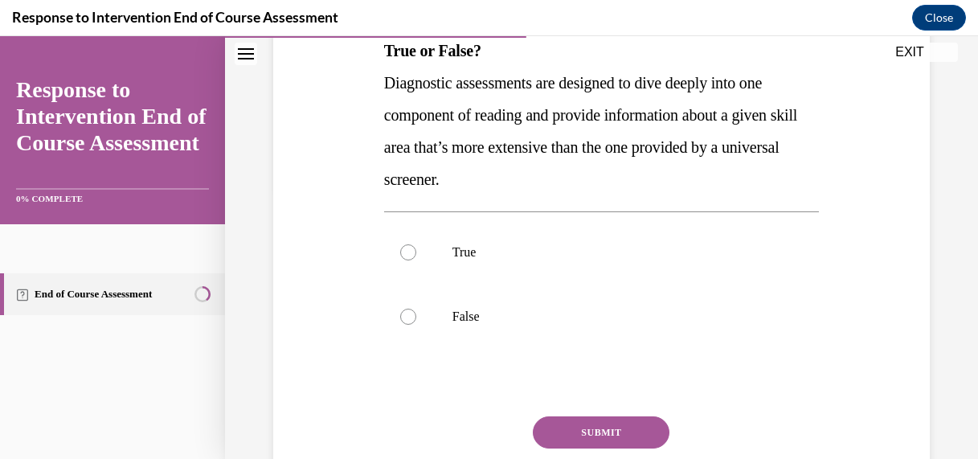
scroll to position [272, 0]
click at [400, 251] on div at bounding box center [408, 251] width 16 height 16
click at [400, 251] on input "True" at bounding box center [408, 251] width 16 height 16
radio input "true"
click at [594, 428] on button "SUBMIT" at bounding box center [601, 431] width 137 height 32
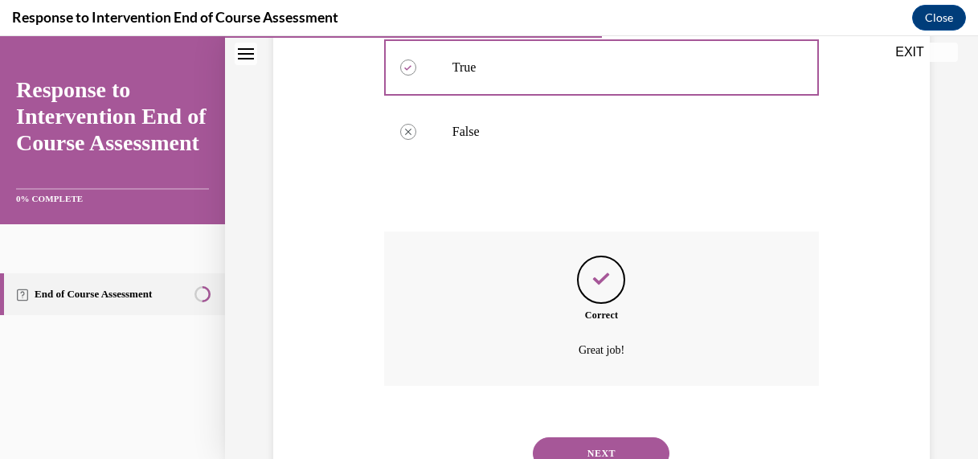
scroll to position [523, 0]
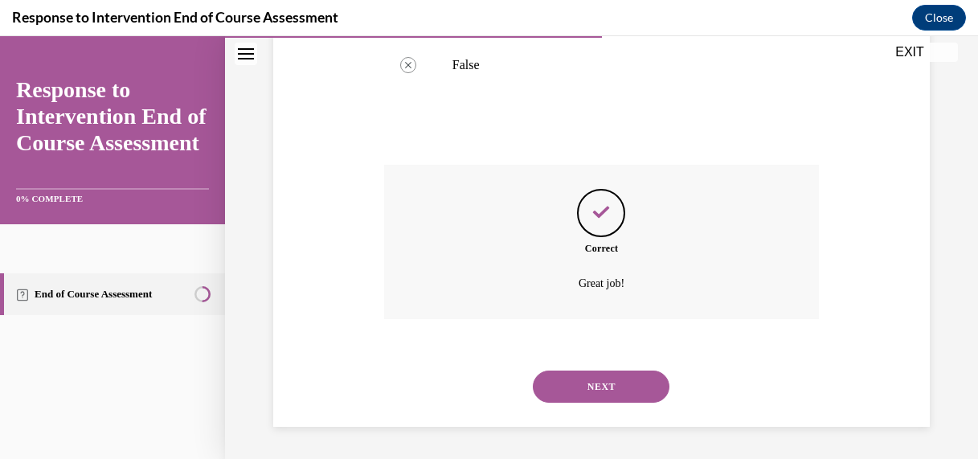
click at [582, 382] on button "NEXT" at bounding box center [601, 386] width 137 height 32
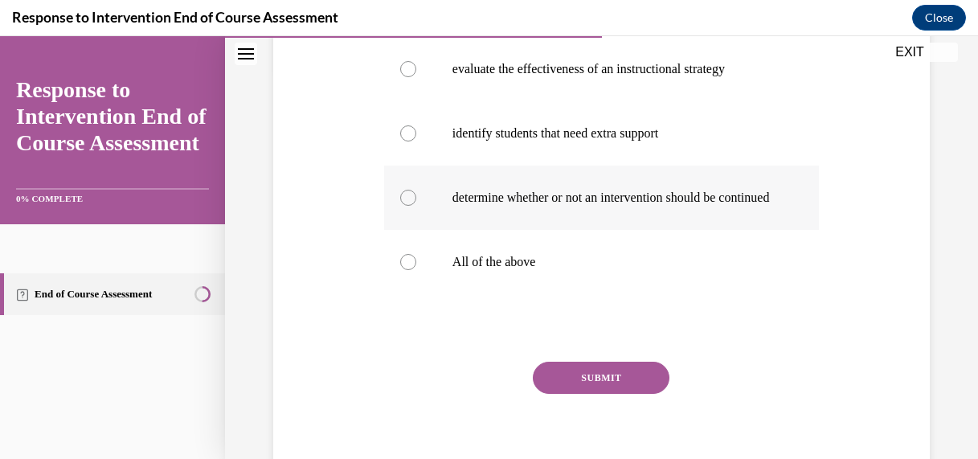
scroll to position [394, 0]
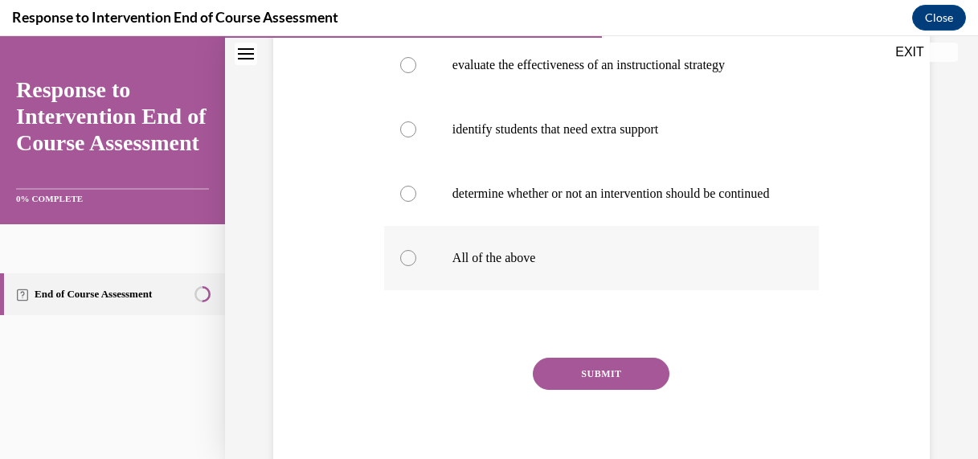
click at [408, 266] on div at bounding box center [408, 258] width 16 height 16
click at [408, 266] on input "All of the above" at bounding box center [408, 258] width 16 height 16
radio input "true"
click at [604, 387] on button "SUBMIT" at bounding box center [601, 373] width 137 height 32
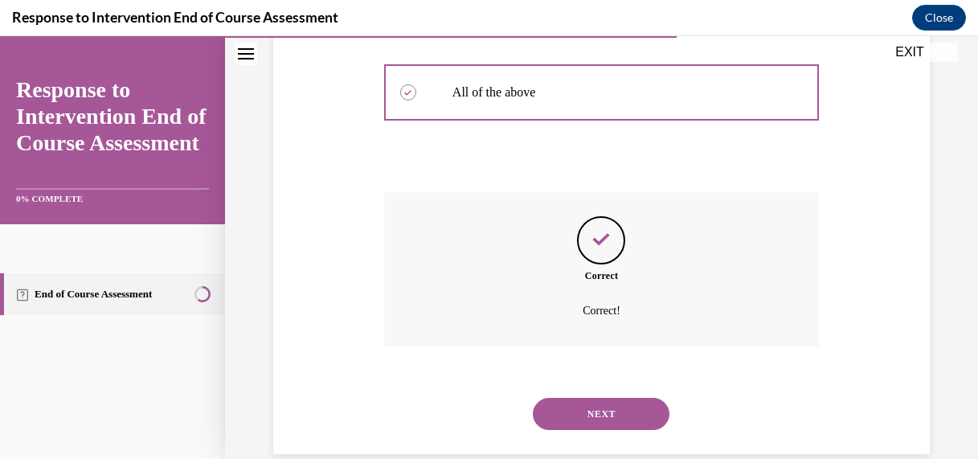
scroll to position [603, 0]
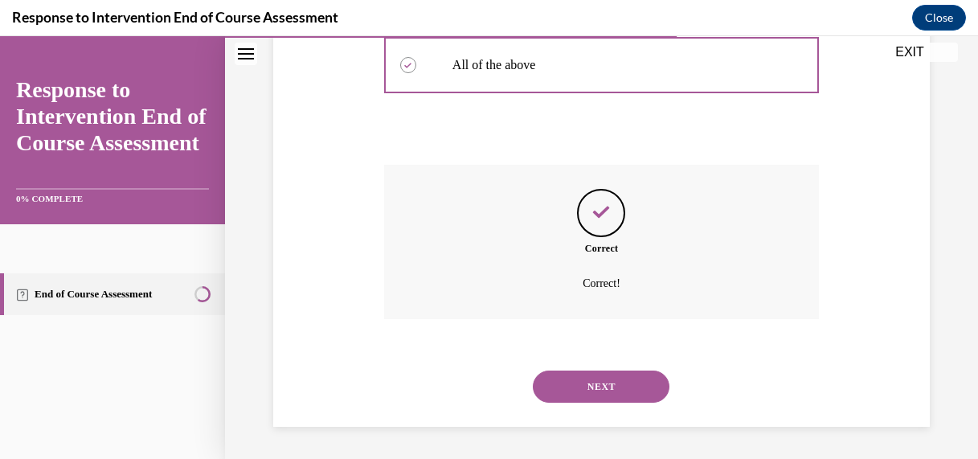
click at [616, 389] on button "NEXT" at bounding box center [601, 386] width 137 height 32
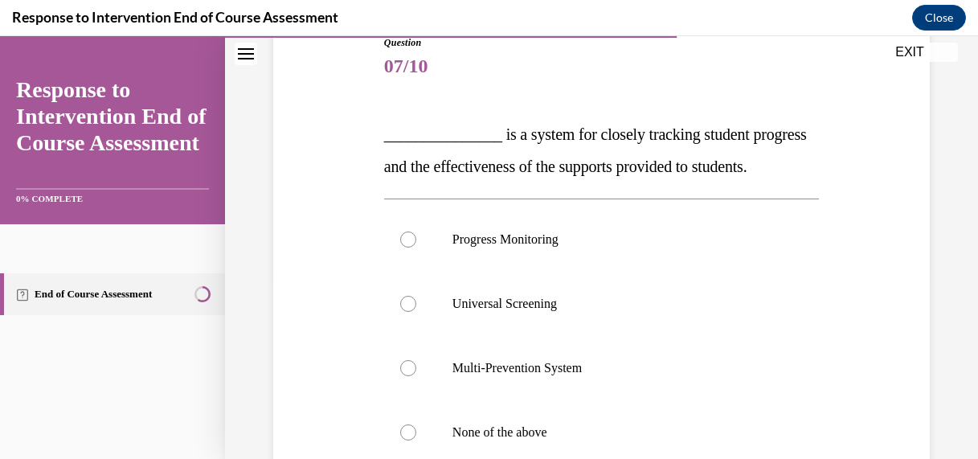
scroll to position [186, 0]
click at [406, 249] on div at bounding box center [408, 241] width 16 height 16
click at [406, 249] on input "Progress Monitoring" at bounding box center [408, 241] width 16 height 16
radio input "true"
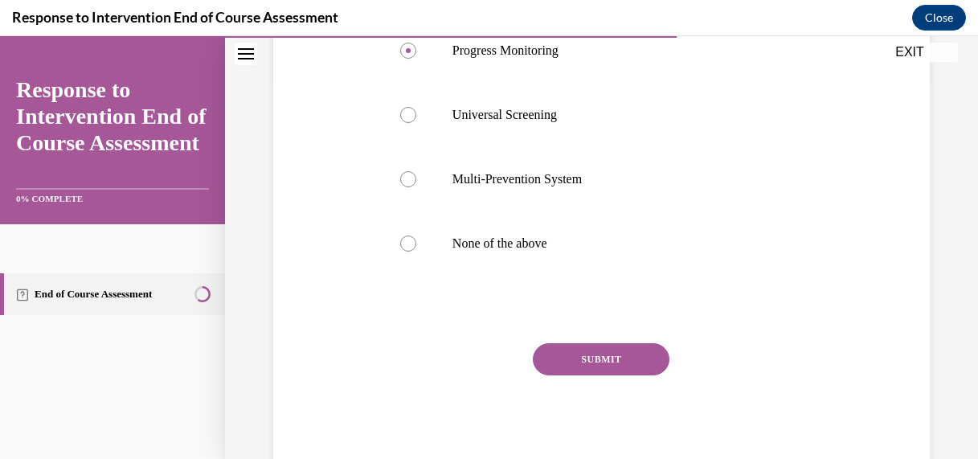
scroll to position [378, 0]
click at [628, 374] on button "SUBMIT" at bounding box center [601, 358] width 137 height 32
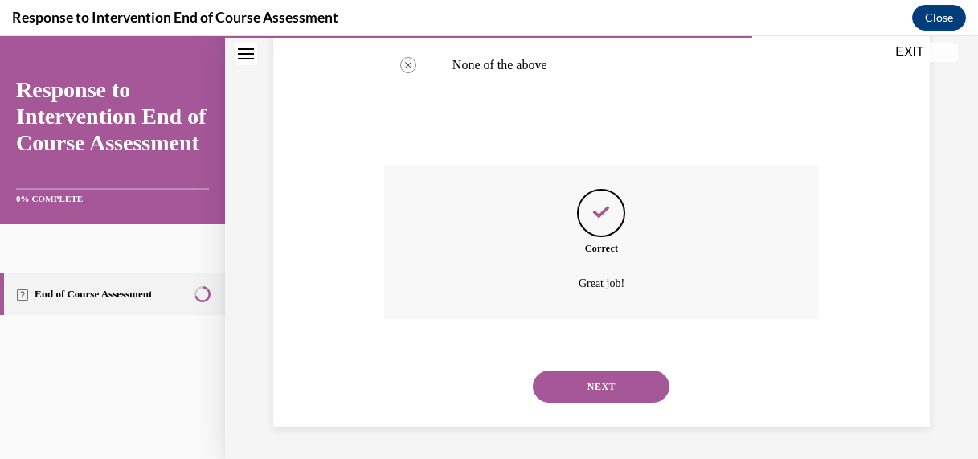
click at [607, 402] on button "NEXT" at bounding box center [601, 386] width 137 height 32
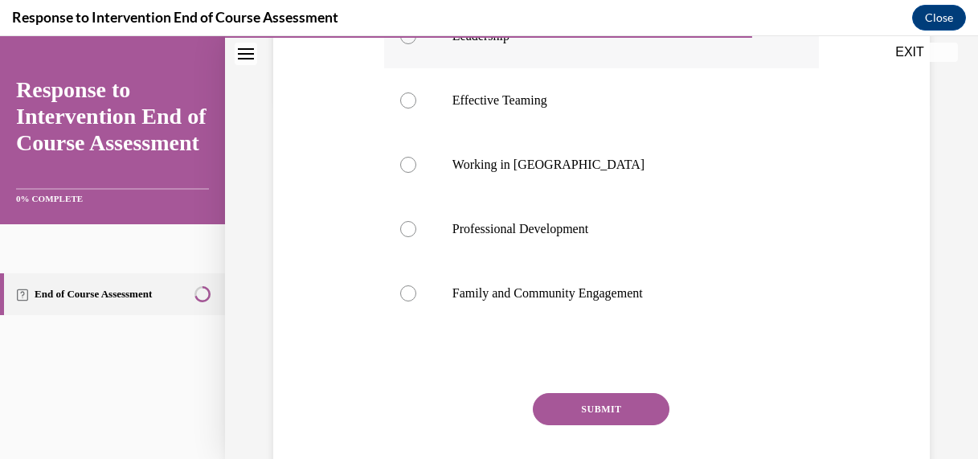
scroll to position [361, 0]
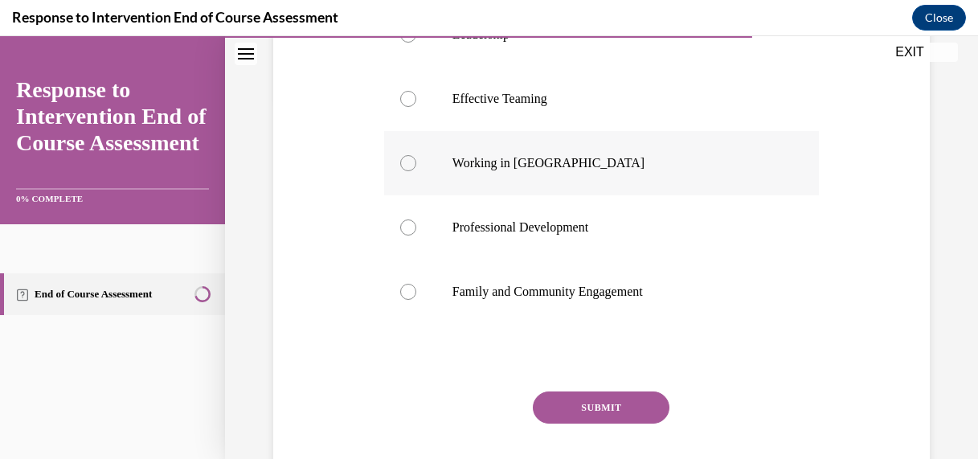
click at [402, 171] on div at bounding box center [408, 163] width 16 height 16
click at [402, 171] on input "Working in Silos" at bounding box center [408, 163] width 16 height 16
radio input "true"
click at [606, 423] on button "SUBMIT" at bounding box center [601, 407] width 137 height 32
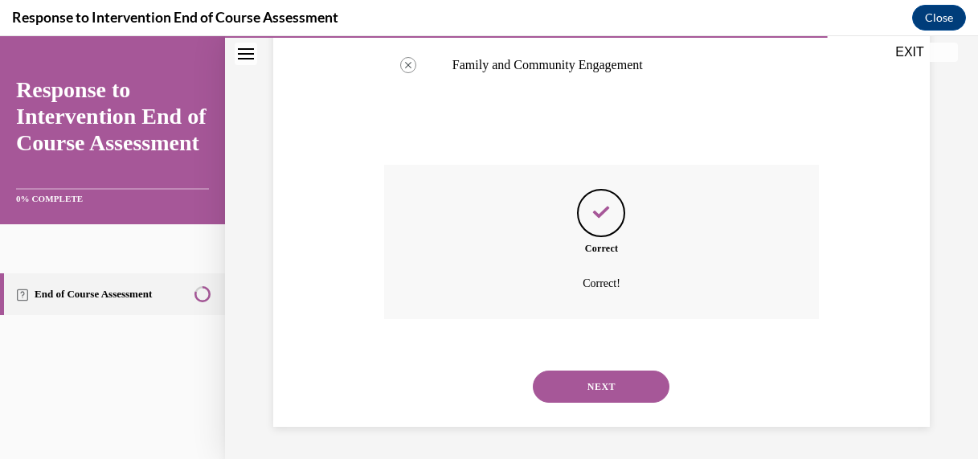
click at [614, 402] on button "NEXT" at bounding box center [601, 386] width 137 height 32
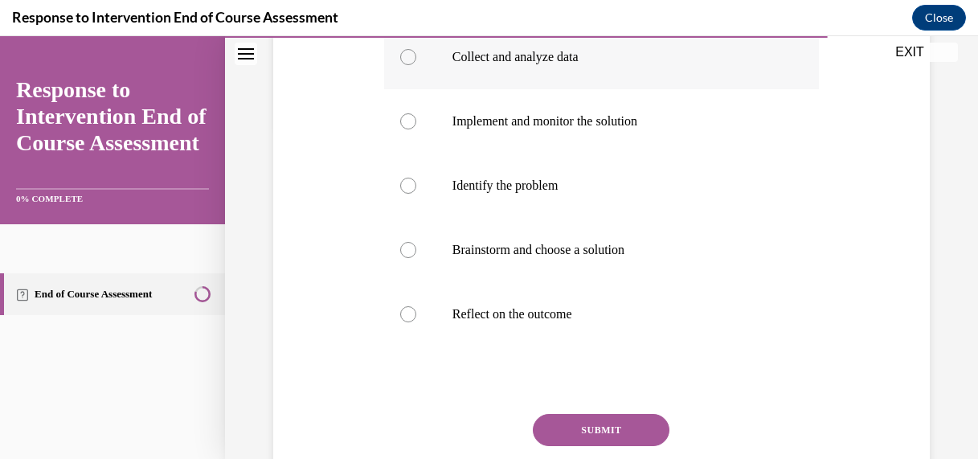
scroll to position [334, 0]
click at [398, 217] on label "Identify the problem" at bounding box center [601, 185] width 435 height 64
click at [400, 193] on input "Identify the problem" at bounding box center [408, 185] width 16 height 16
radio input "true"
click at [603, 444] on button "SUBMIT" at bounding box center [601, 429] width 137 height 32
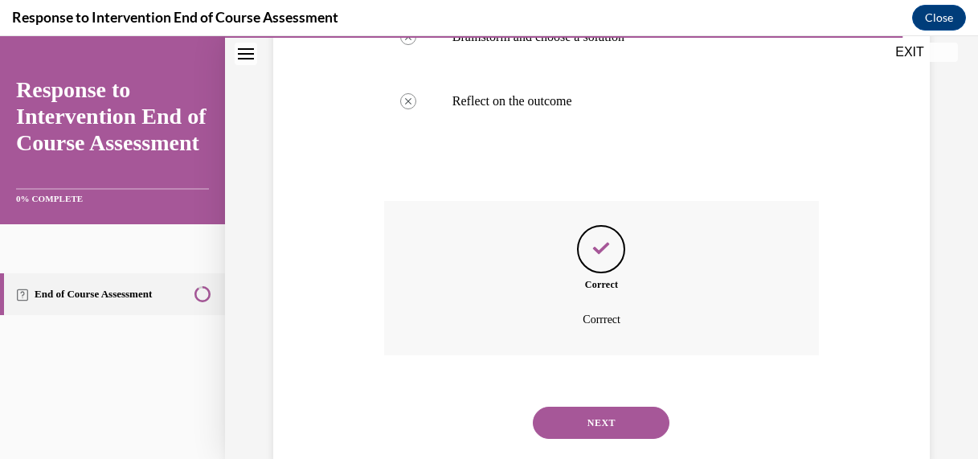
scroll to position [547, 0]
click at [603, 437] on button "NEXT" at bounding box center [601, 422] width 137 height 32
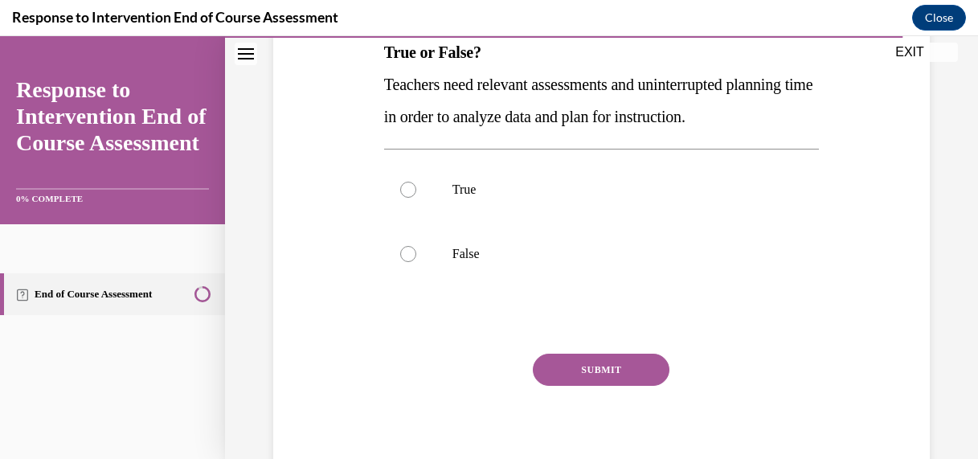
scroll to position [287, 0]
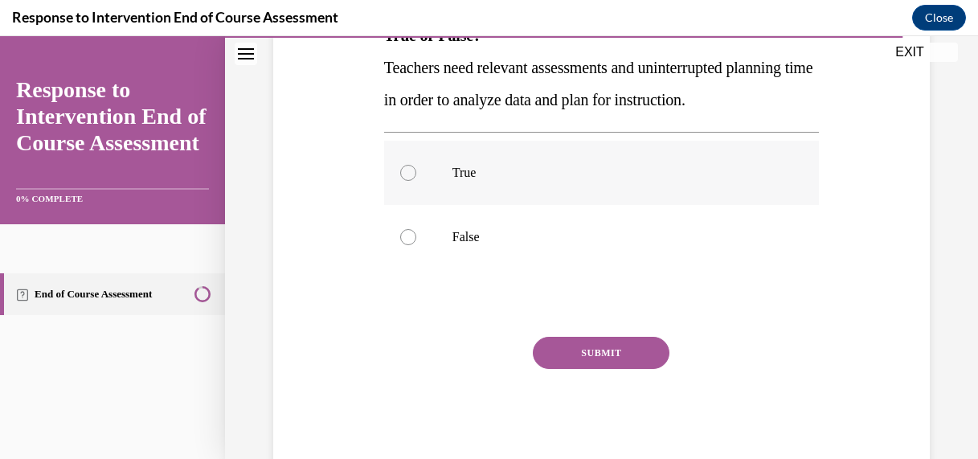
click at [412, 181] on div at bounding box center [408, 173] width 16 height 16
click at [412, 181] on input "True" at bounding box center [408, 173] width 16 height 16
radio input "true"
click at [602, 369] on button "SUBMIT" at bounding box center [601, 353] width 137 height 32
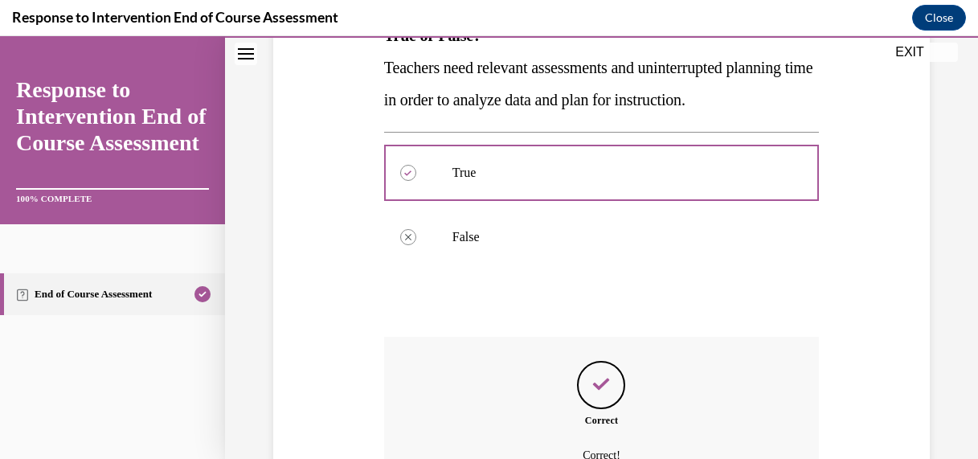
scroll to position [491, 0]
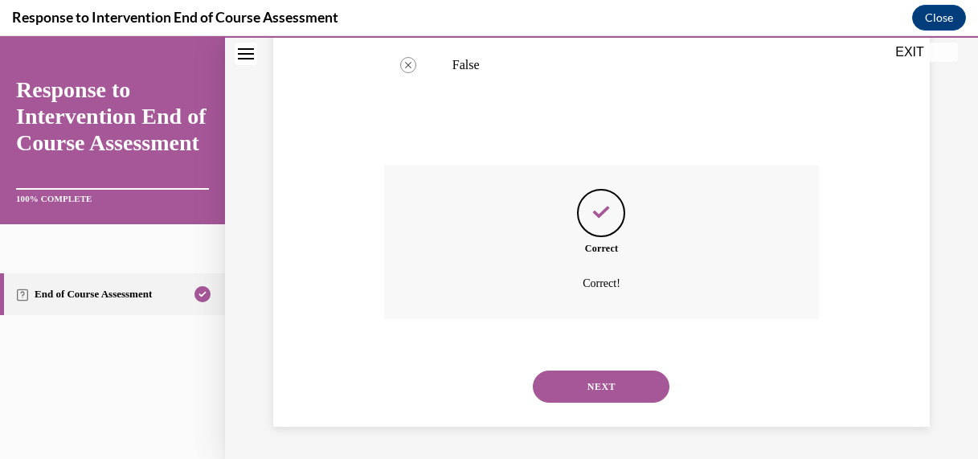
click at [641, 390] on button "NEXT" at bounding box center [601, 386] width 137 height 32
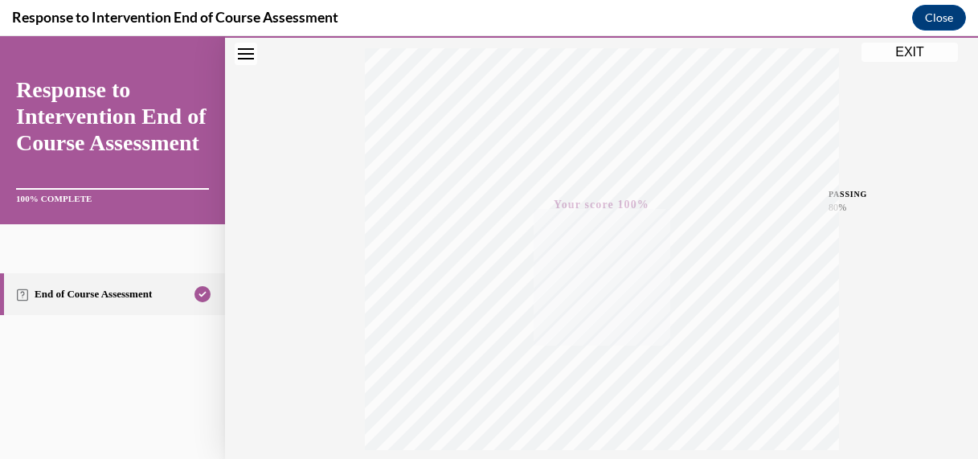
scroll to position [401, 0]
click at [909, 48] on button "EXIT" at bounding box center [909, 52] width 96 height 19
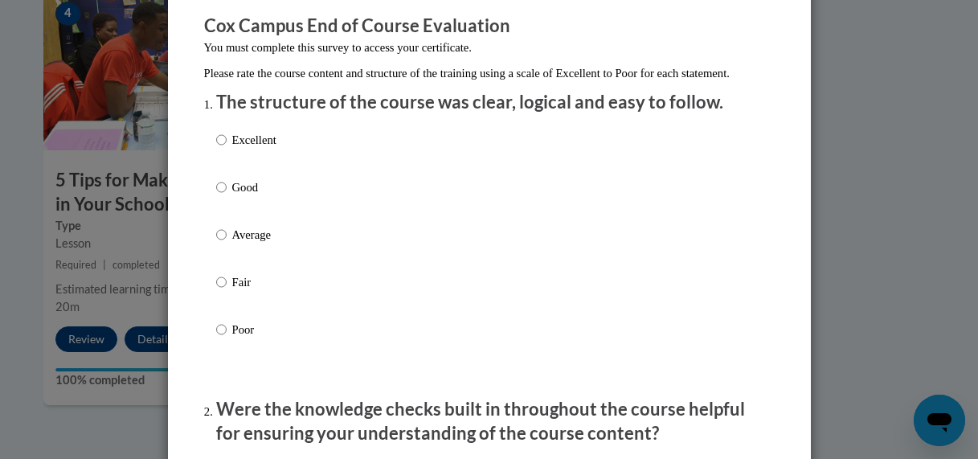
scroll to position [137, 0]
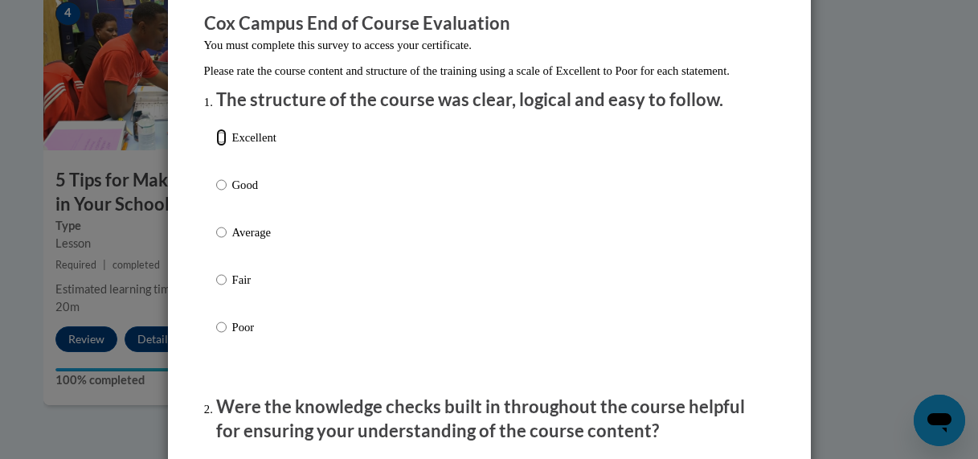
click at [216, 146] on input "Excellent" at bounding box center [221, 138] width 10 height 18
radio input "true"
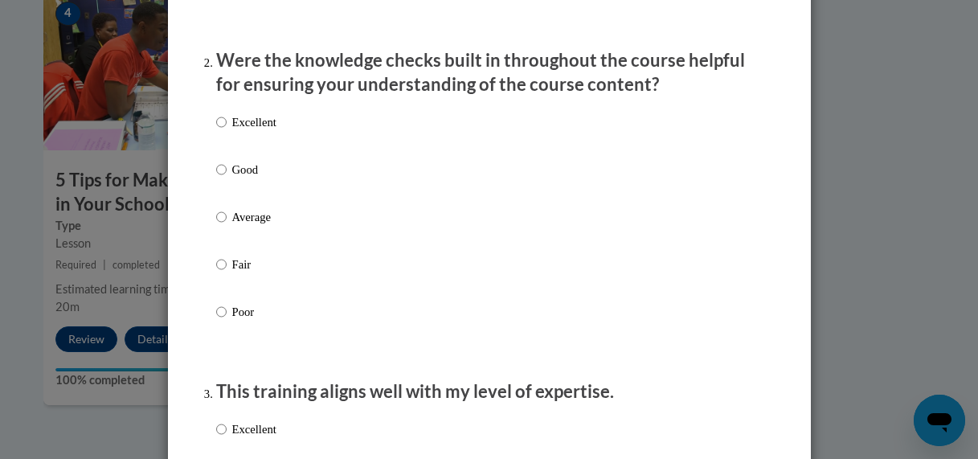
scroll to position [484, 0]
click at [216, 130] on input "Excellent" at bounding box center [221, 121] width 10 height 18
radio input "true"
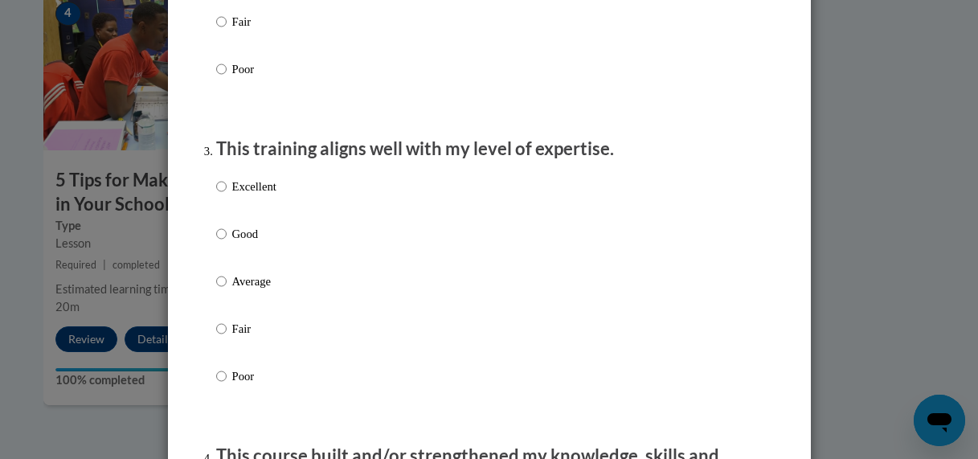
scroll to position [726, 0]
click at [218, 194] on input "Excellent" at bounding box center [221, 186] width 10 height 18
radio input "true"
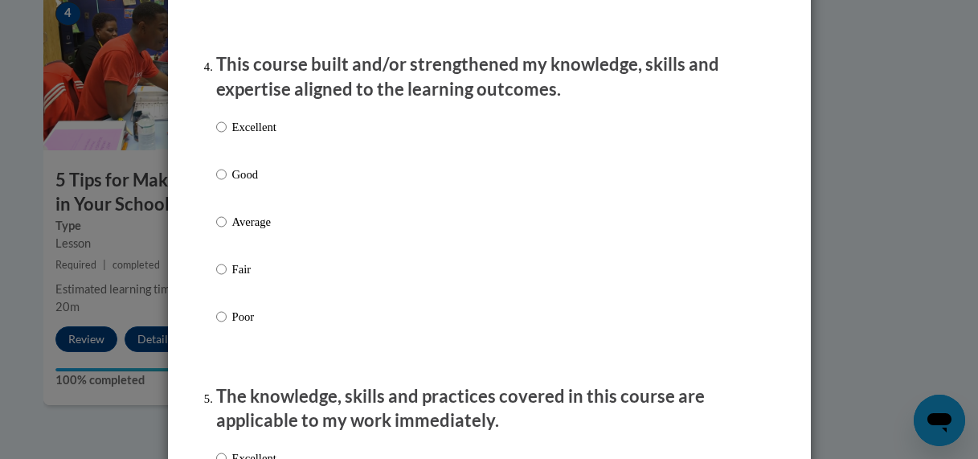
scroll to position [1117, 0]
click at [216, 135] on input "Excellent" at bounding box center [221, 126] width 10 height 18
radio input "true"
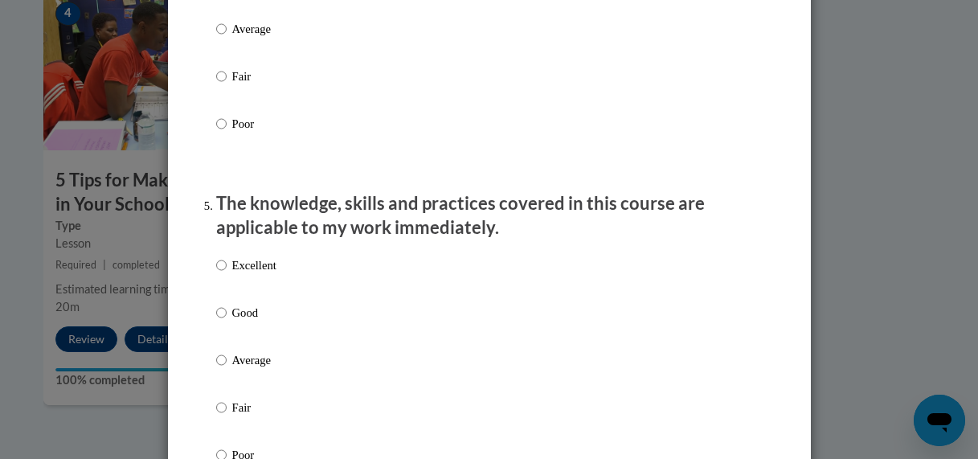
scroll to position [1311, 0]
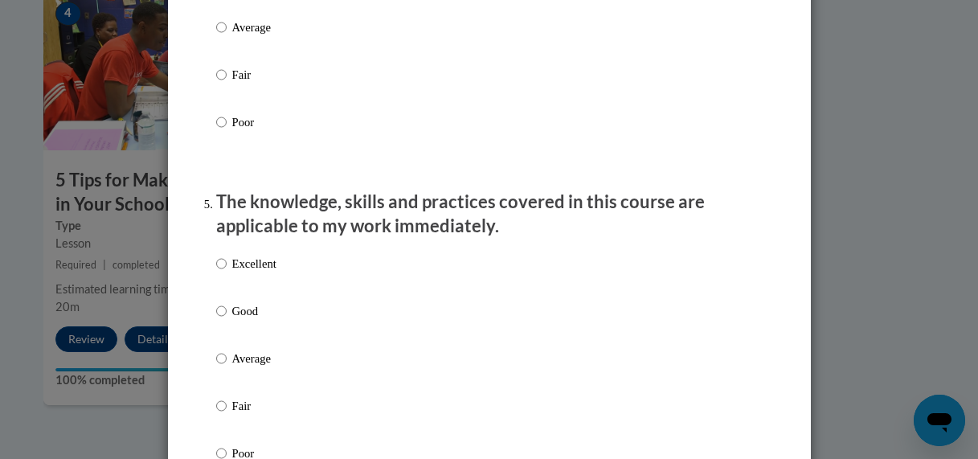
click at [222, 280] on label "Excellent" at bounding box center [246, 276] width 60 height 43
click at [222, 272] on input "Excellent" at bounding box center [221, 264] width 10 height 18
radio input "true"
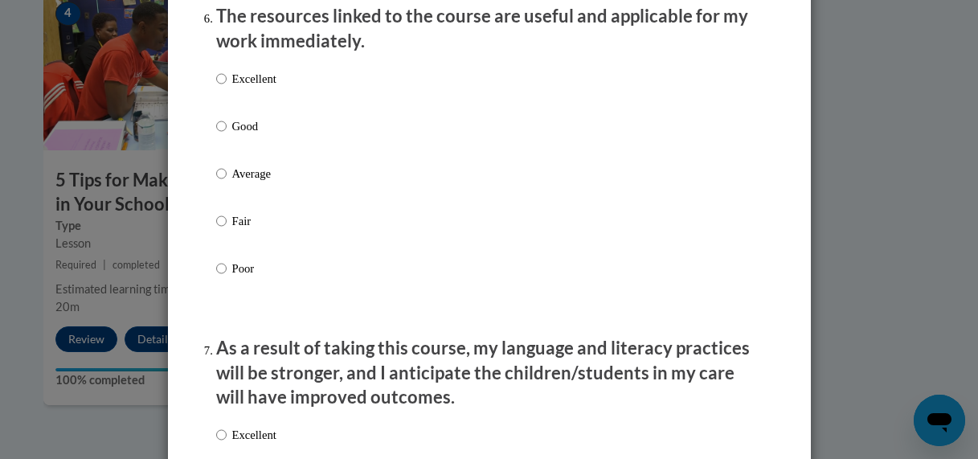
scroll to position [1828, 0]
click at [217, 87] on input "Excellent" at bounding box center [221, 78] width 10 height 18
radio input "true"
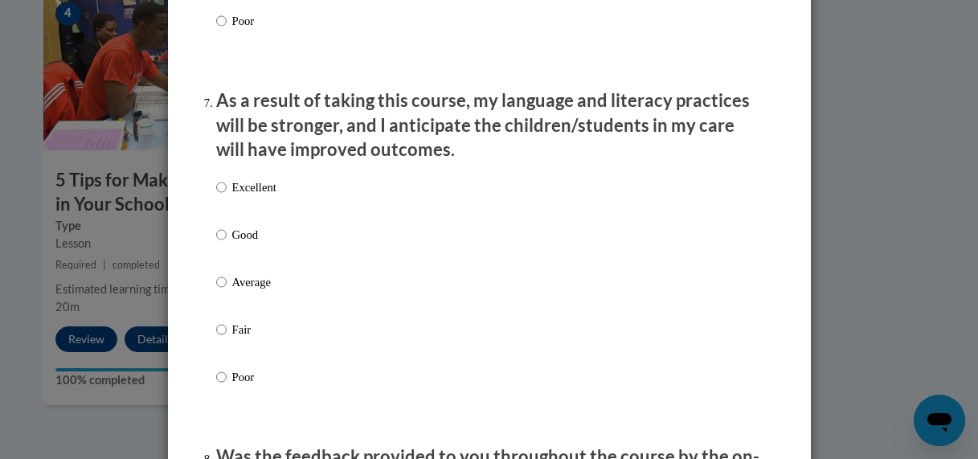
scroll to position [2085, 0]
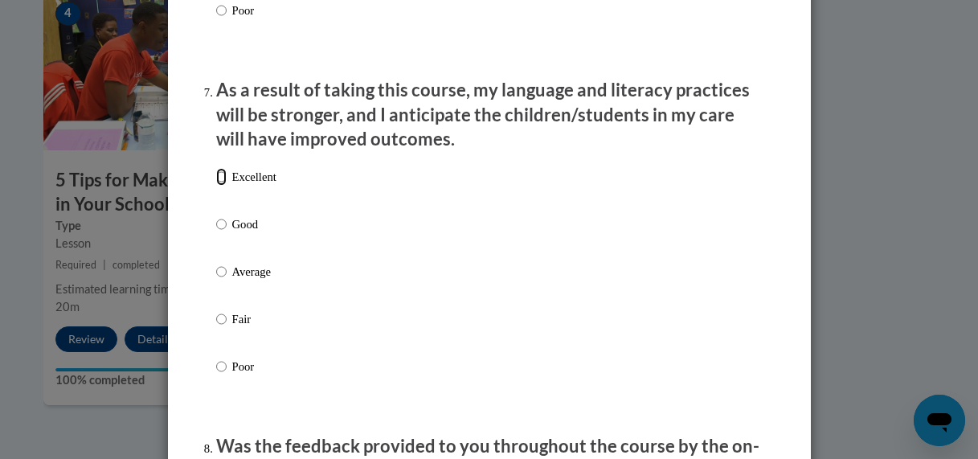
click at [216, 186] on input "Excellent" at bounding box center [221, 177] width 10 height 18
radio input "true"
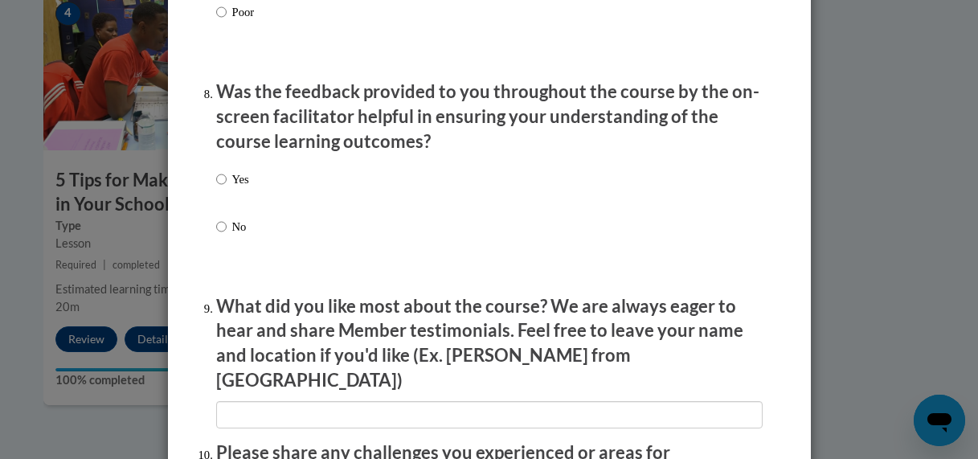
scroll to position [2440, 0]
click at [216, 187] on input "Yes" at bounding box center [221, 178] width 10 height 18
radio input "true"
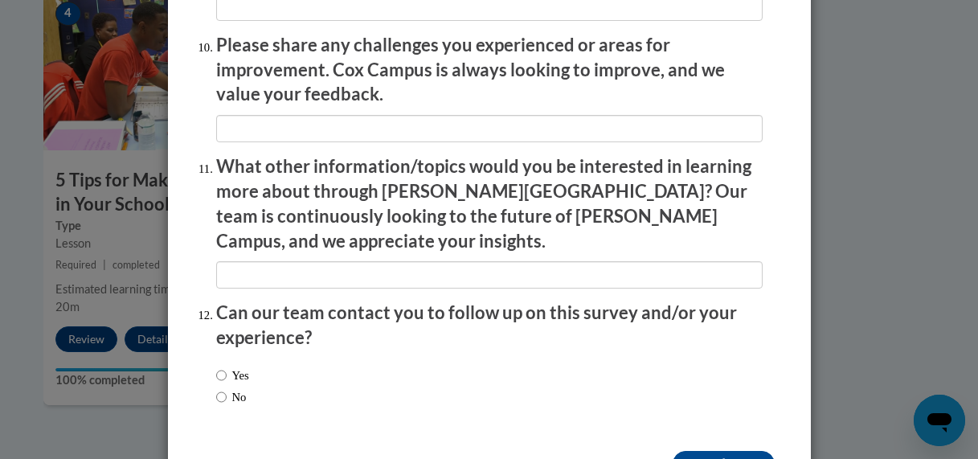
scroll to position [2879, 0]
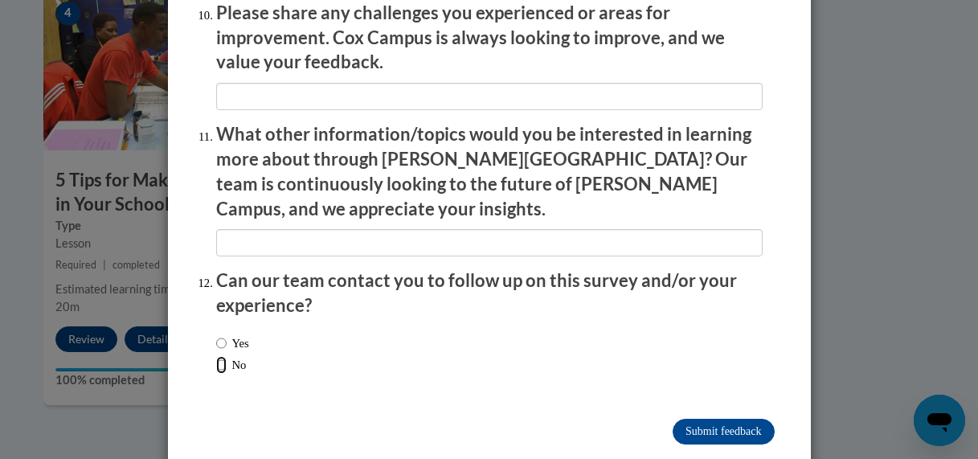
click at [216, 356] on input "No" at bounding box center [221, 365] width 10 height 18
radio input "true"
click at [694, 418] on input "Submit feedback" at bounding box center [722, 431] width 101 height 26
